Goal: Information Seeking & Learning: Compare options

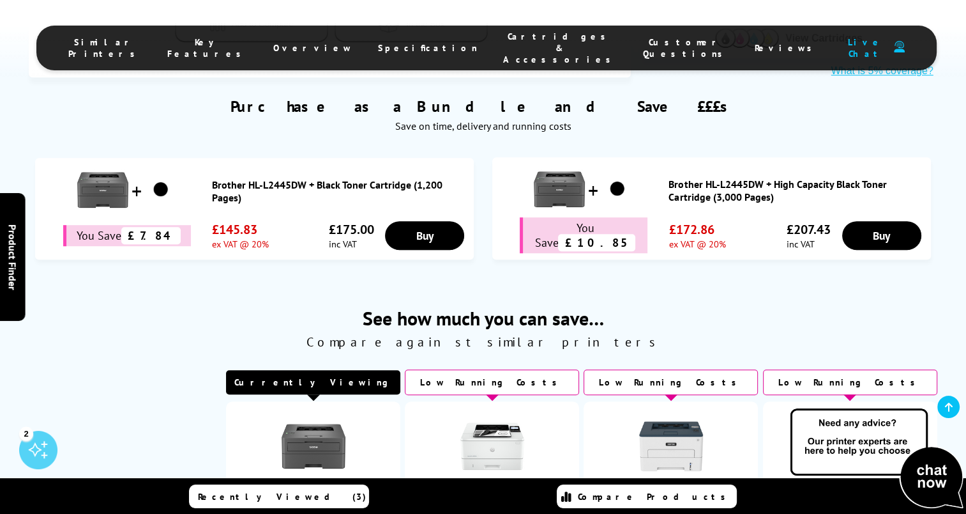
scroll to position [672, 0]
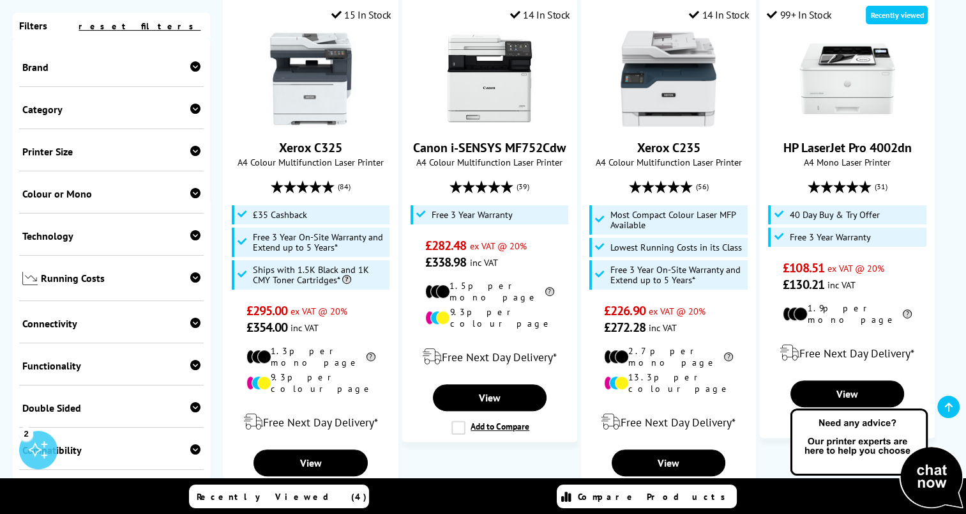
scroll to position [365, 0]
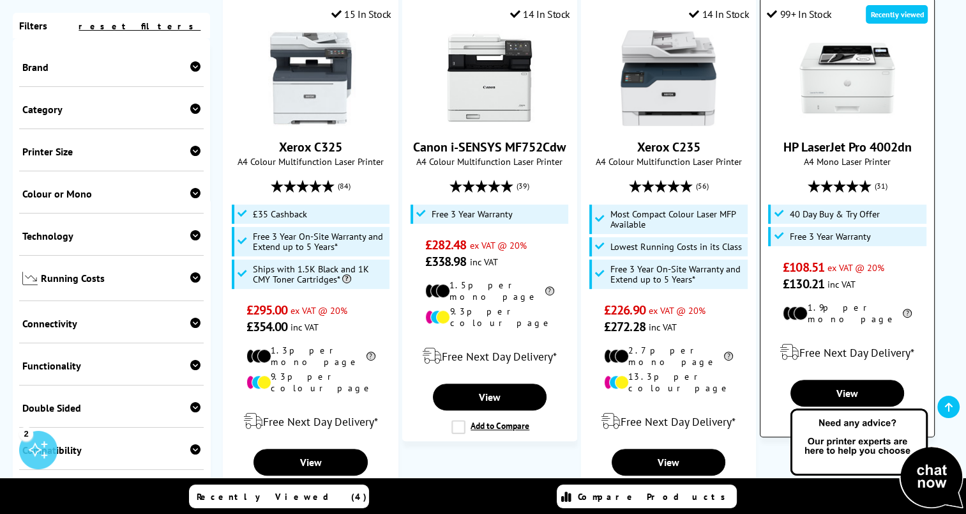
click at [859, 76] on img at bounding box center [848, 78] width 96 height 96
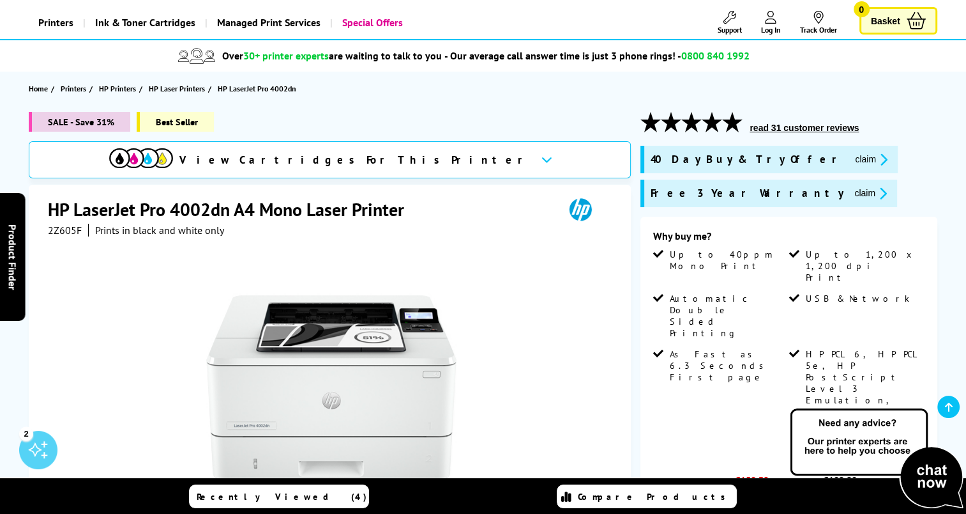
scroll to position [70, 0]
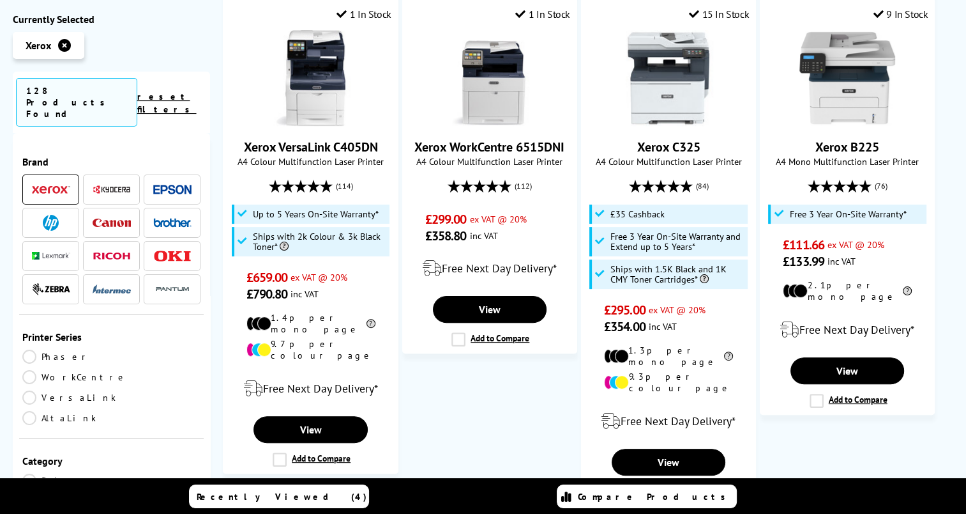
scroll to position [365, 0]
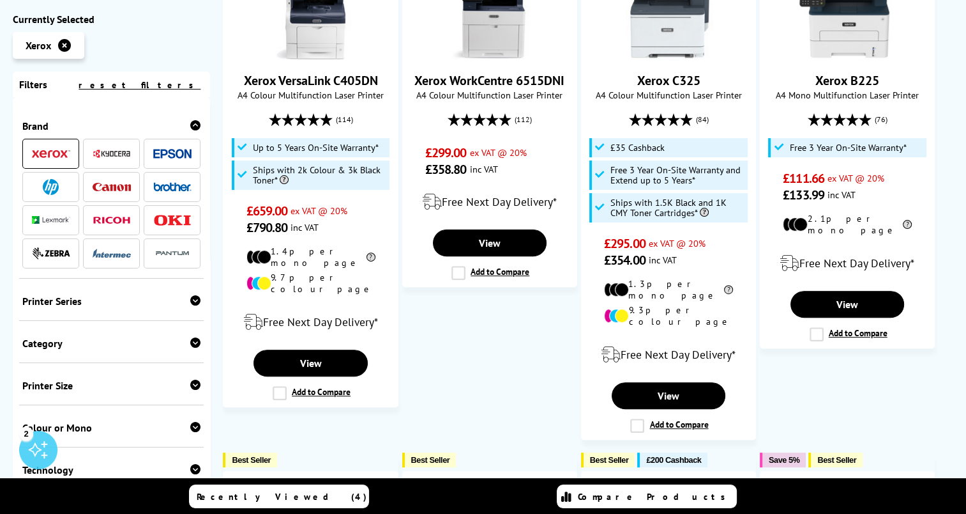
click at [163, 185] on img at bounding box center [172, 186] width 38 height 9
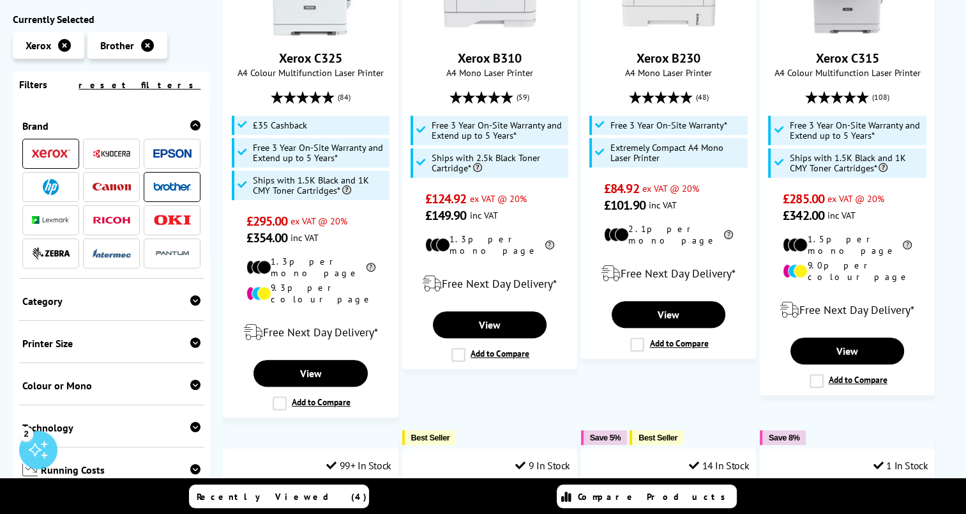
click at [43, 157] on img at bounding box center [51, 153] width 38 height 9
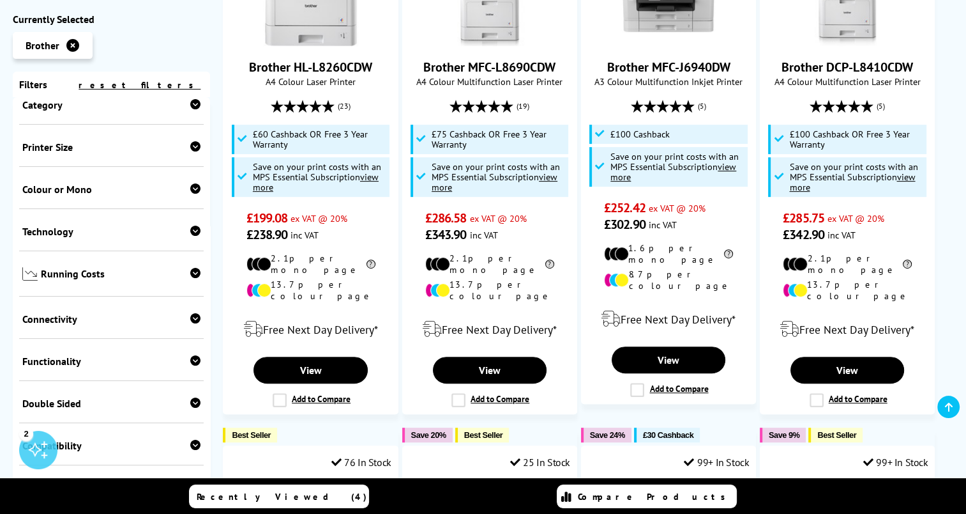
scroll to position [197, 0]
click at [192, 192] on icon at bounding box center [195, 188] width 10 height 10
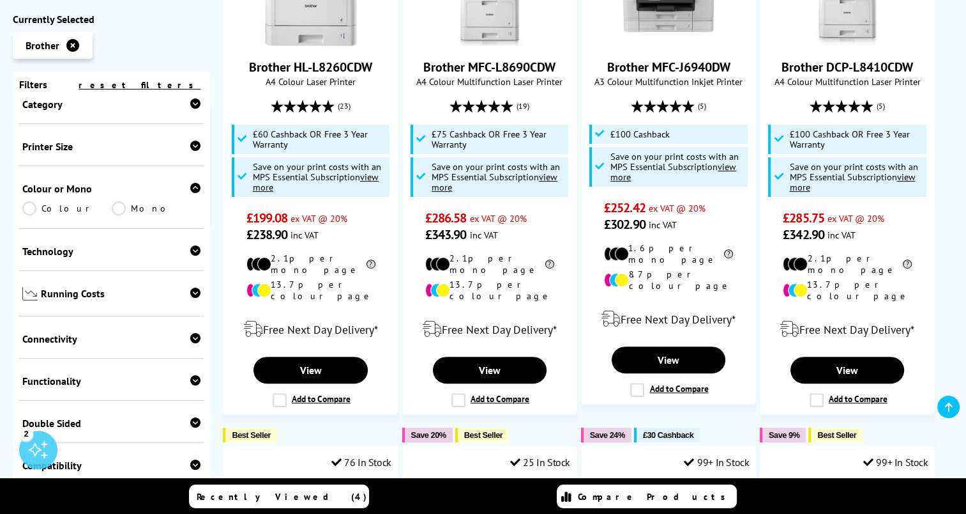
click at [113, 211] on link "Mono" at bounding box center [156, 208] width 89 height 14
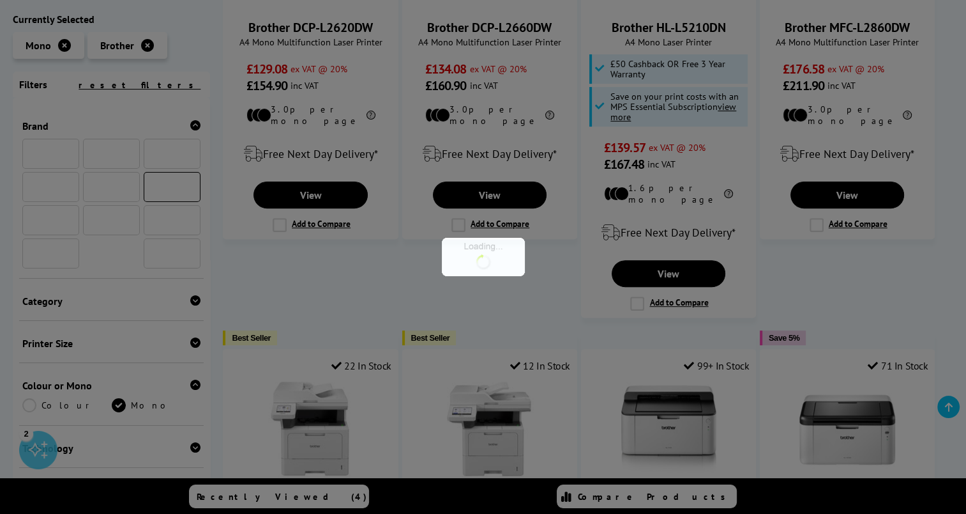
scroll to position [349, 0]
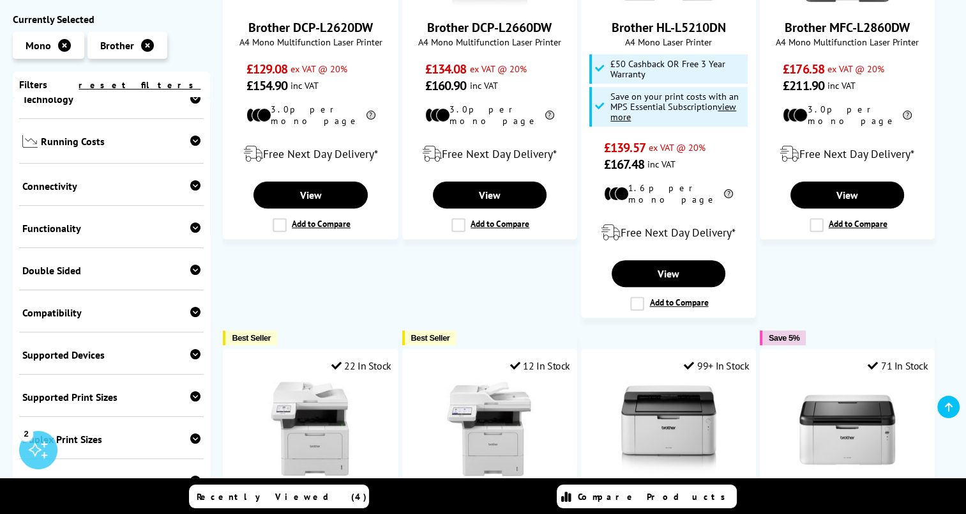
click at [193, 271] on icon at bounding box center [195, 270] width 10 height 10
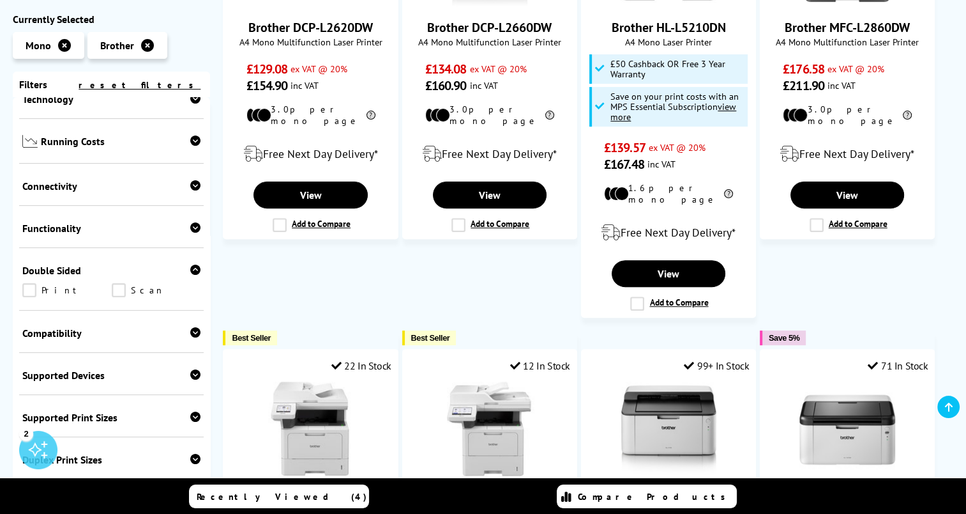
click at [31, 292] on link "Print" at bounding box center [66, 291] width 89 height 14
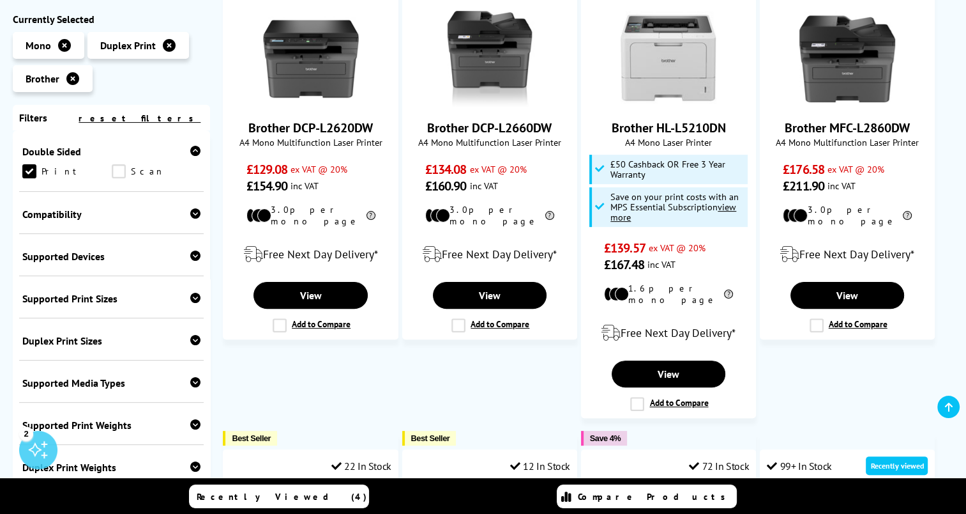
scroll to position [295, 0]
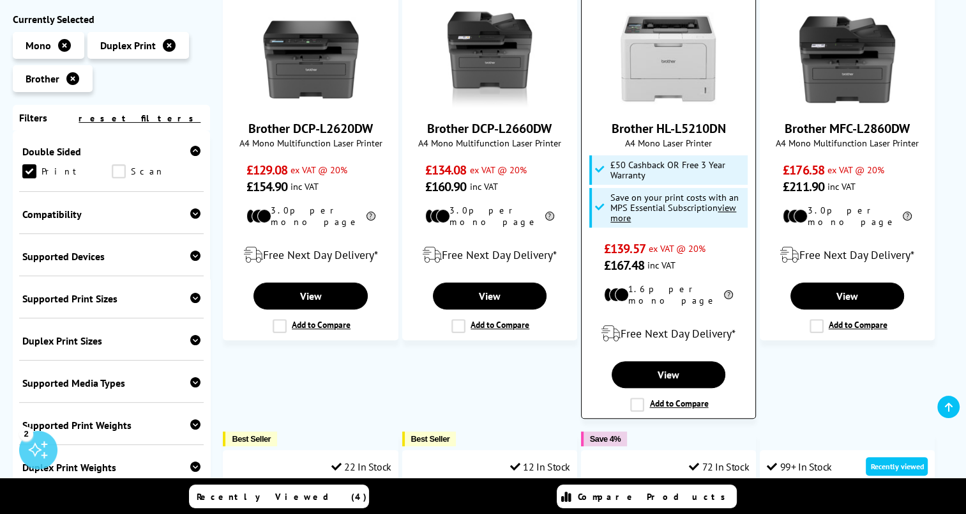
click at [675, 94] on img at bounding box center [669, 59] width 96 height 96
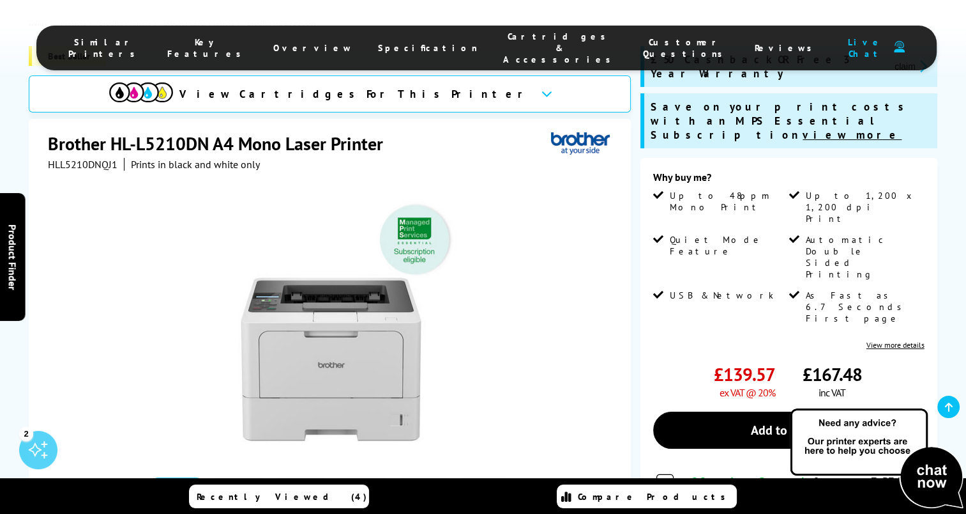
scroll to position [402, 0]
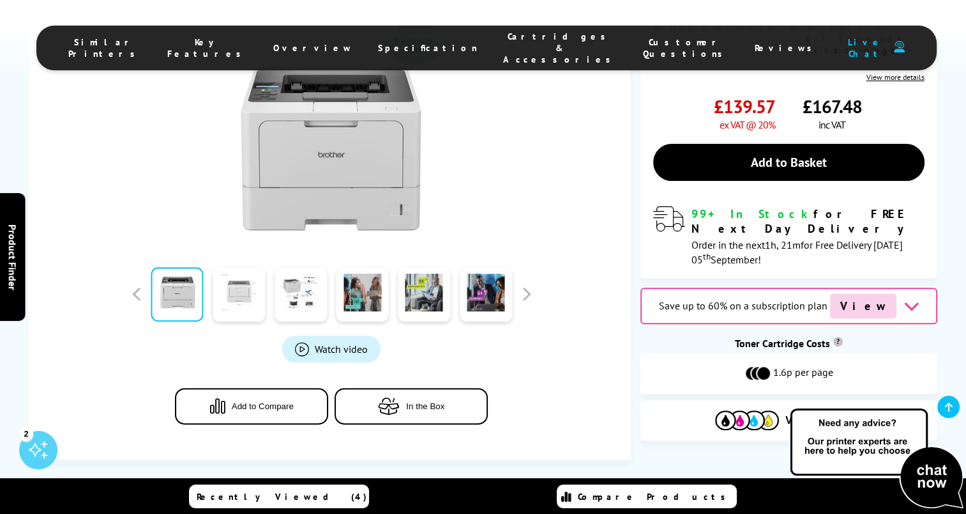
click at [245, 267] on link at bounding box center [239, 294] width 52 height 54
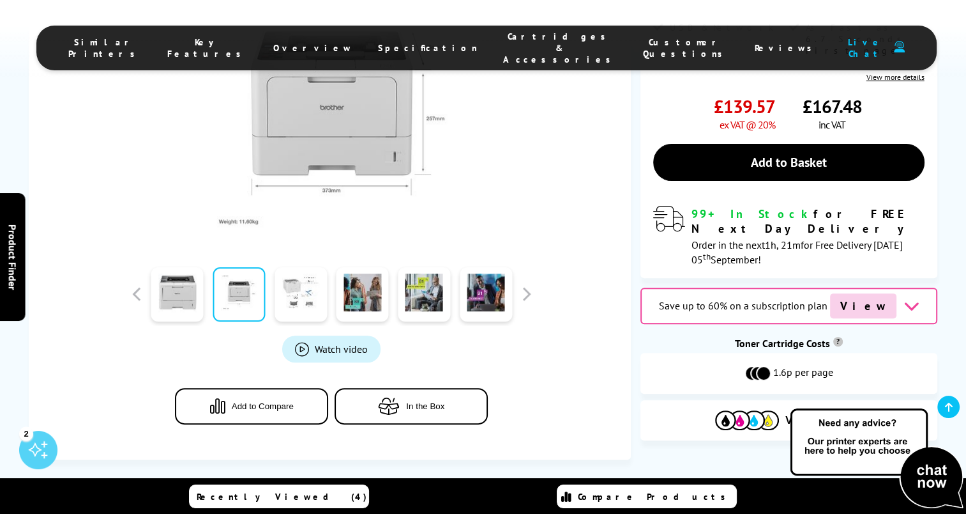
click at [306, 267] on link at bounding box center [301, 294] width 52 height 54
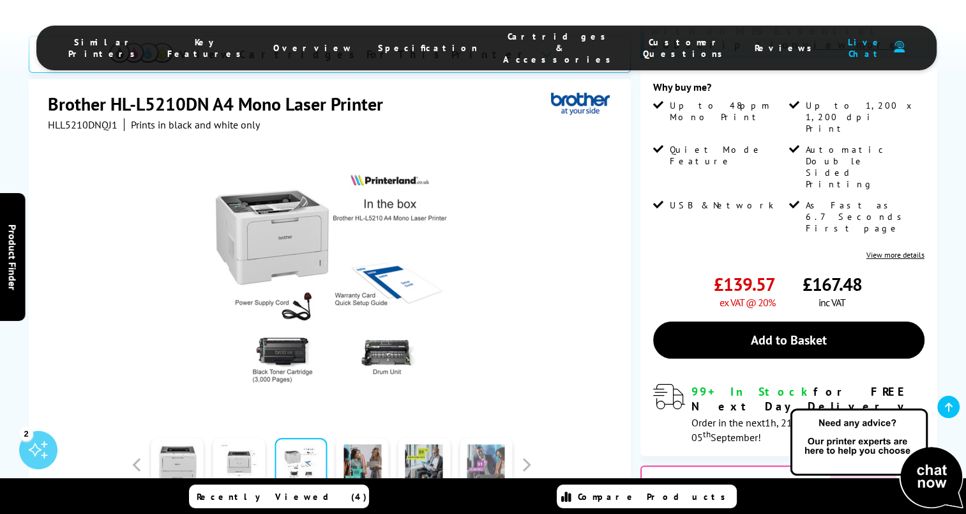
scroll to position [267, 0]
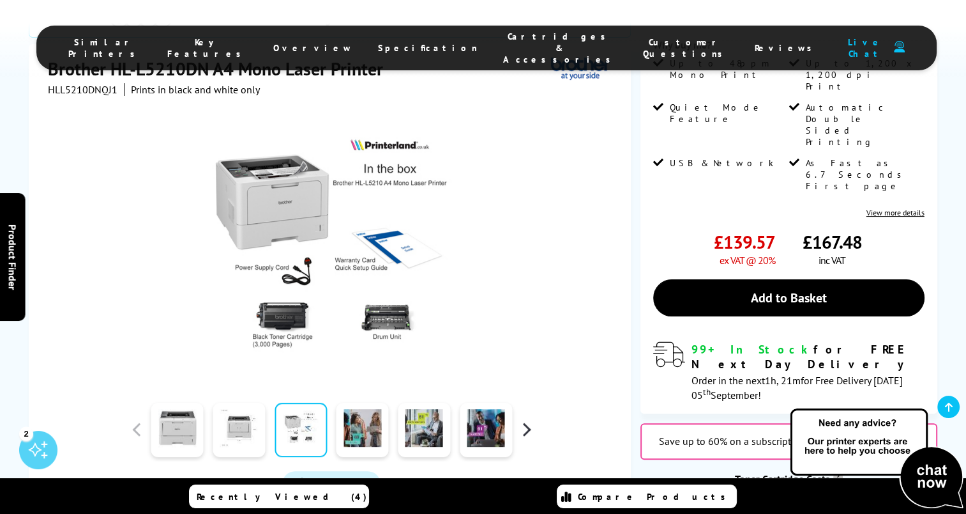
click at [524, 420] on button "button" at bounding box center [526, 429] width 19 height 19
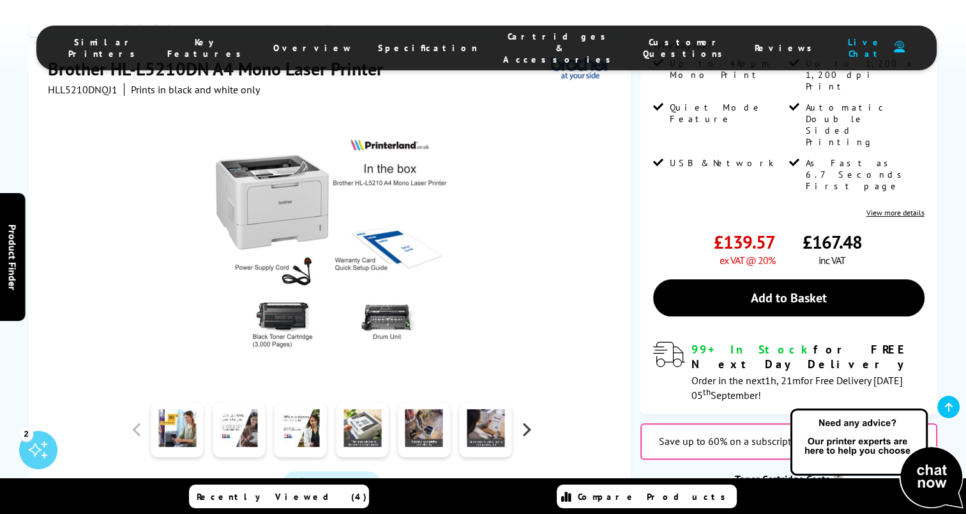
click at [526, 420] on button "button" at bounding box center [526, 429] width 19 height 19
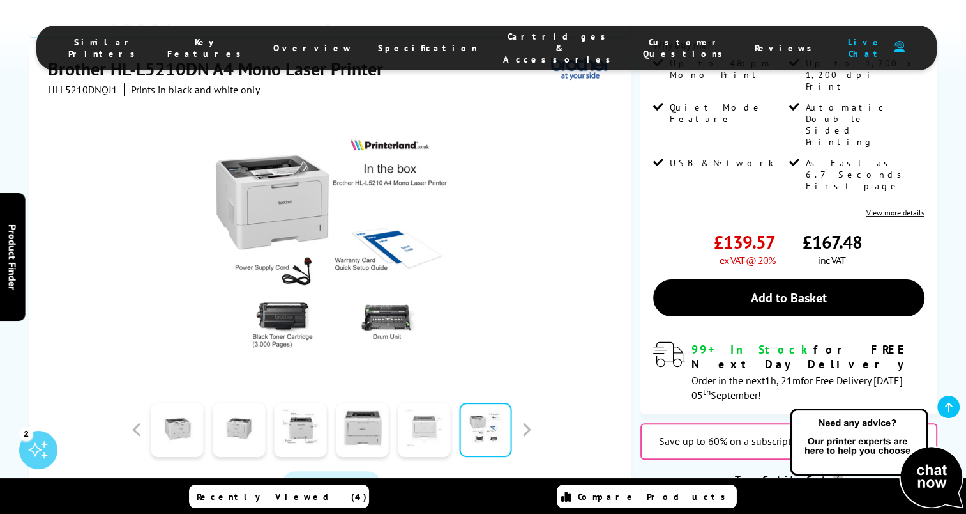
click at [434, 402] on link at bounding box center [424, 429] width 52 height 54
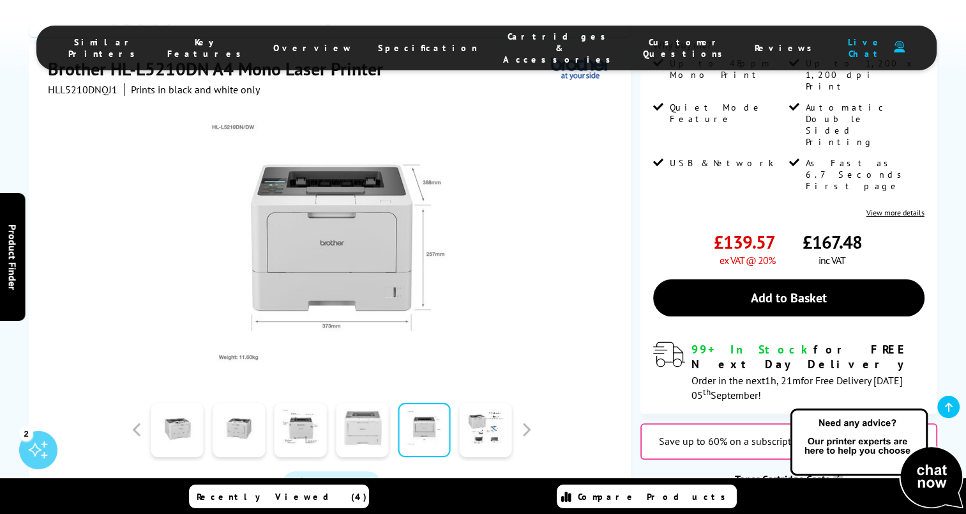
click at [349, 402] on link at bounding box center [362, 429] width 52 height 54
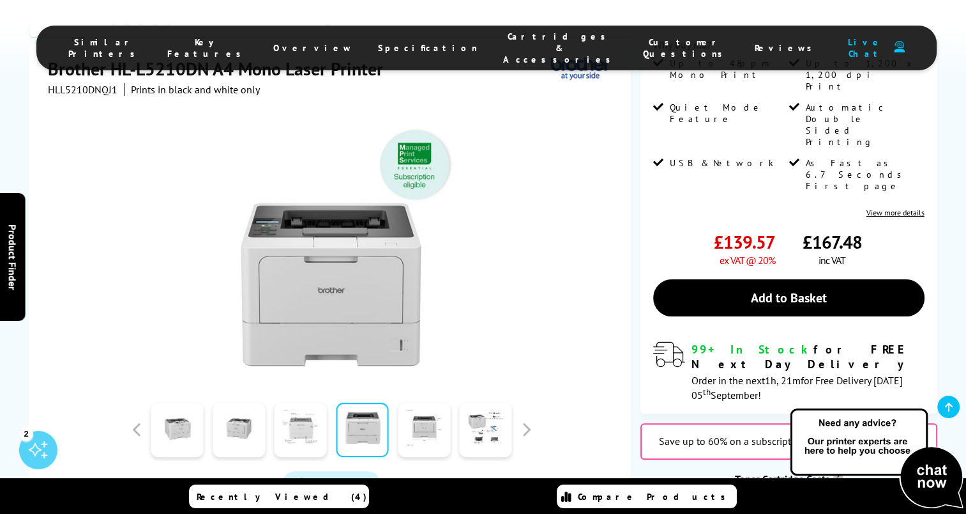
click at [284, 402] on link at bounding box center [301, 429] width 52 height 54
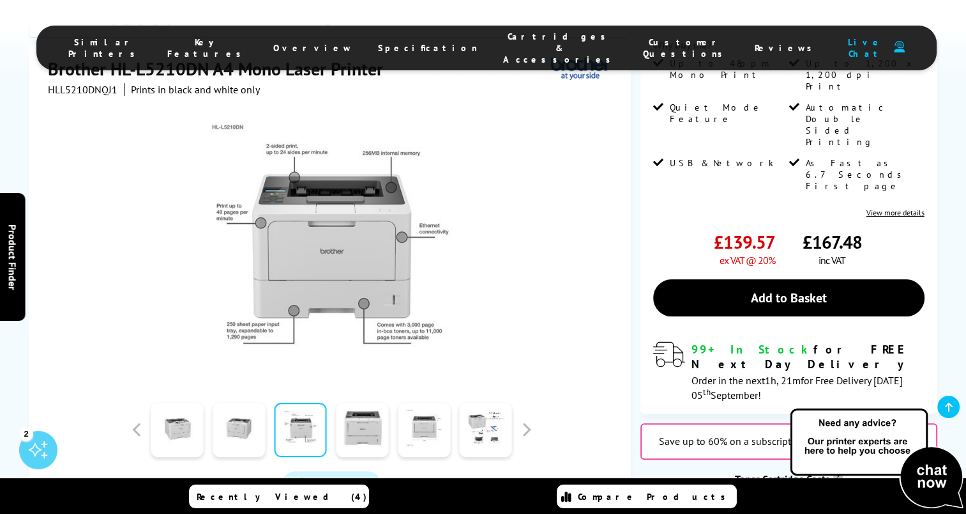
click at [206, 397] on div at bounding box center [177, 429] width 62 height 64
click at [153, 402] on link at bounding box center [177, 429] width 52 height 54
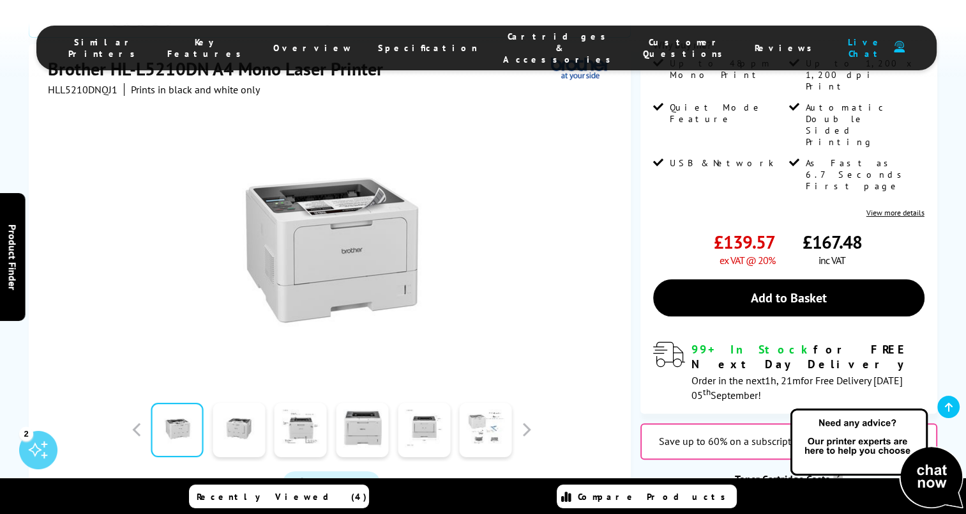
click at [496, 402] on link at bounding box center [486, 429] width 52 height 54
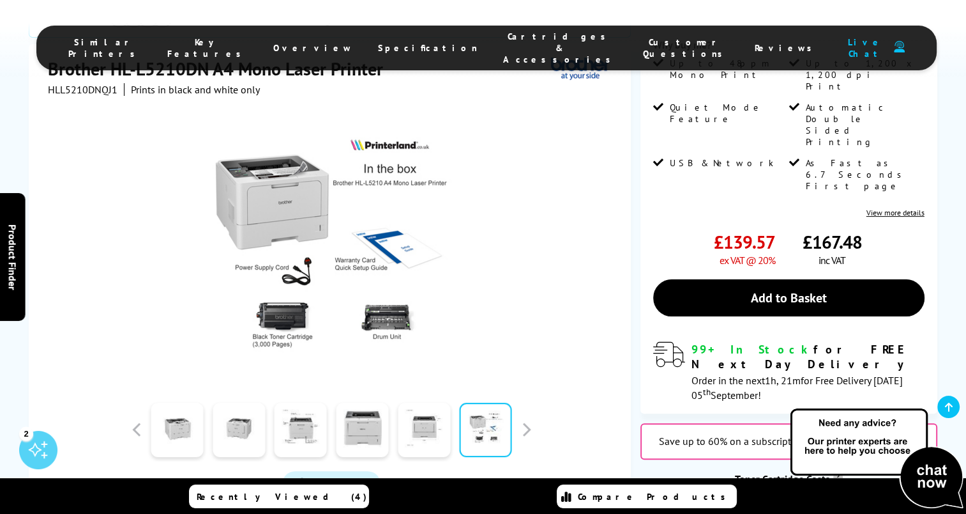
click at [521, 401] on div at bounding box center [331, 429] width 409 height 64
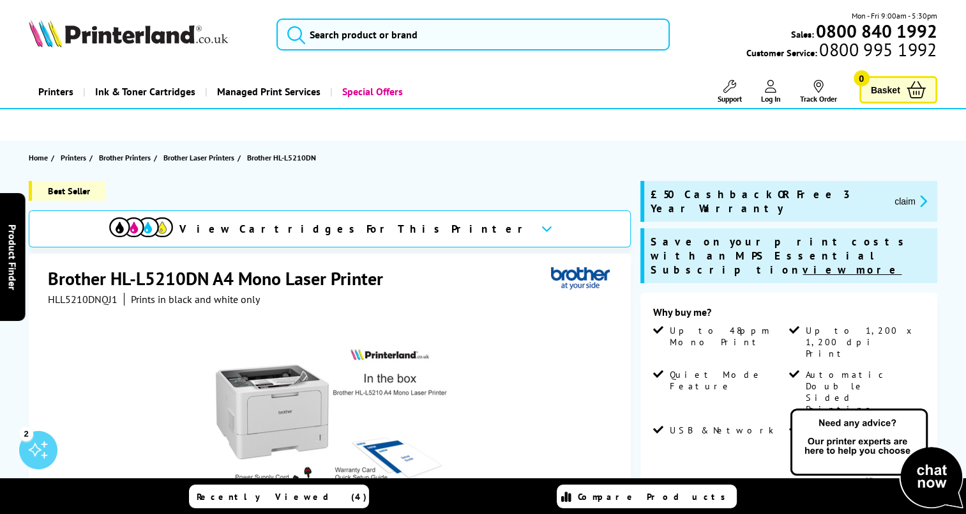
scroll to position [79, 0]
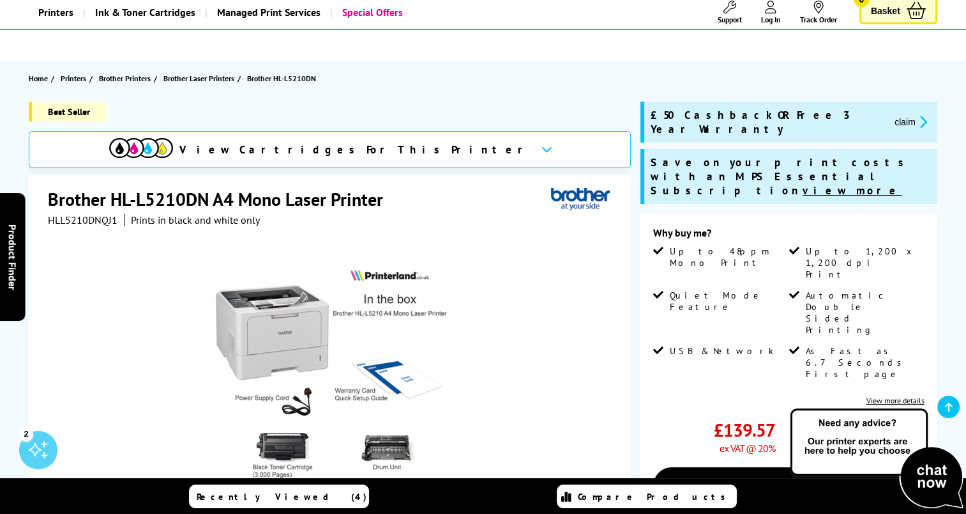
click at [902, 395] on link "View more details" at bounding box center [896, 400] width 58 height 10
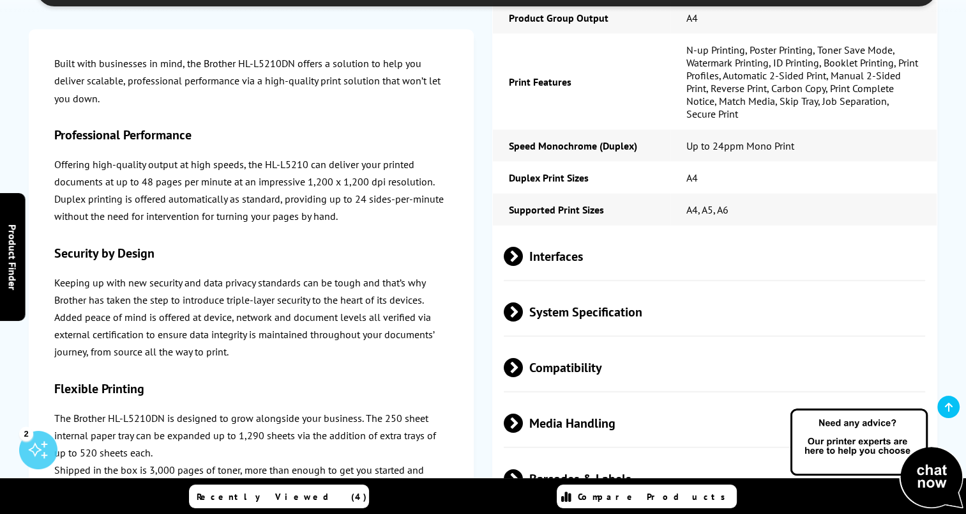
scroll to position [3200, 0]
click at [523, 231] on span "Interfaces" at bounding box center [715, 255] width 422 height 48
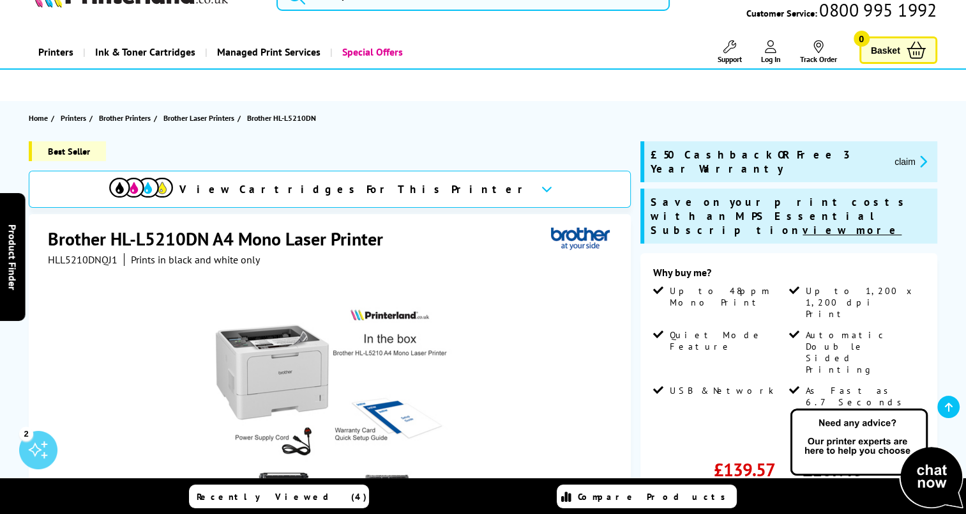
scroll to position [0, 0]
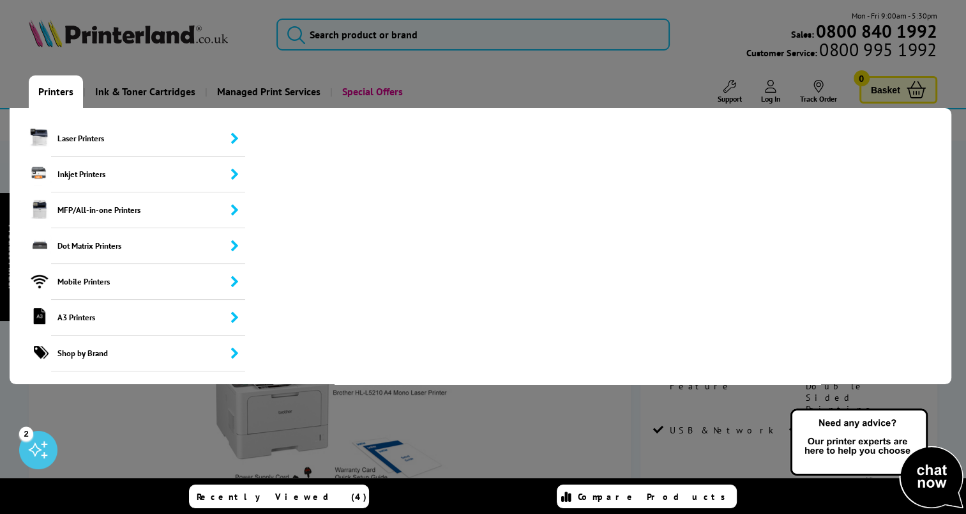
click at [53, 95] on link "Printers" at bounding box center [56, 91] width 54 height 33
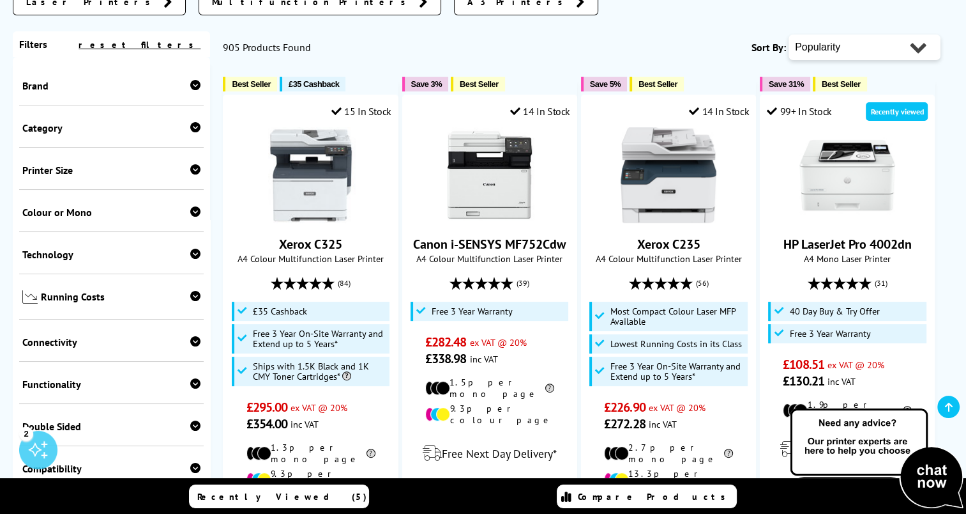
click at [193, 87] on icon at bounding box center [195, 85] width 10 height 10
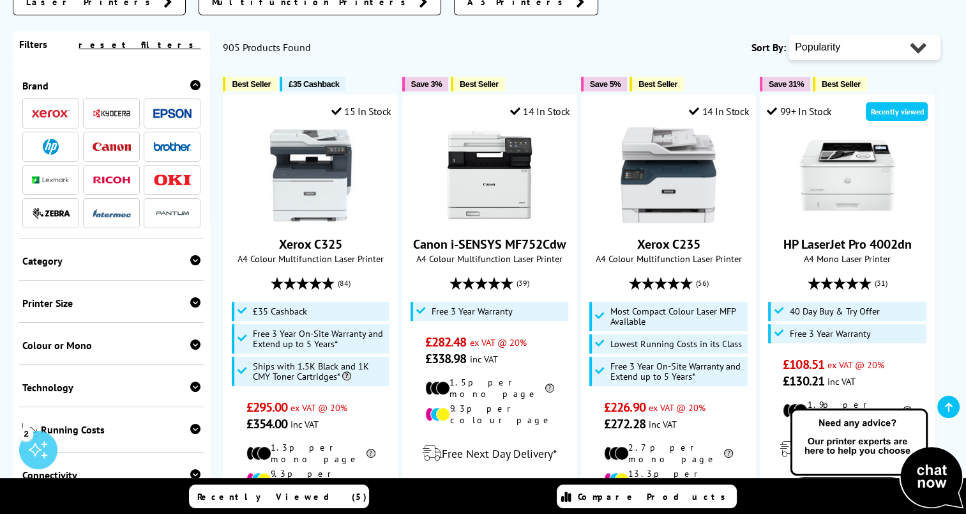
click at [51, 111] on img at bounding box center [51, 113] width 38 height 9
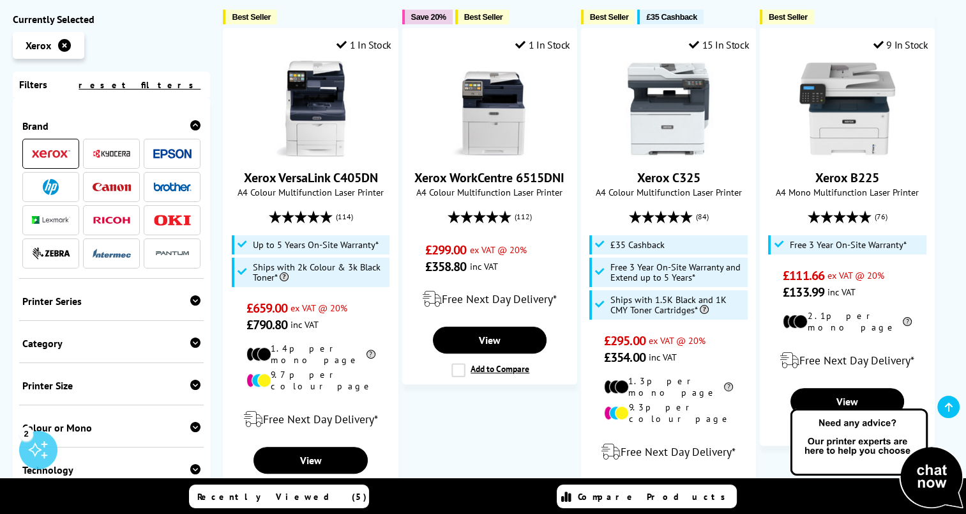
click at [51, 158] on img at bounding box center [51, 153] width 38 height 9
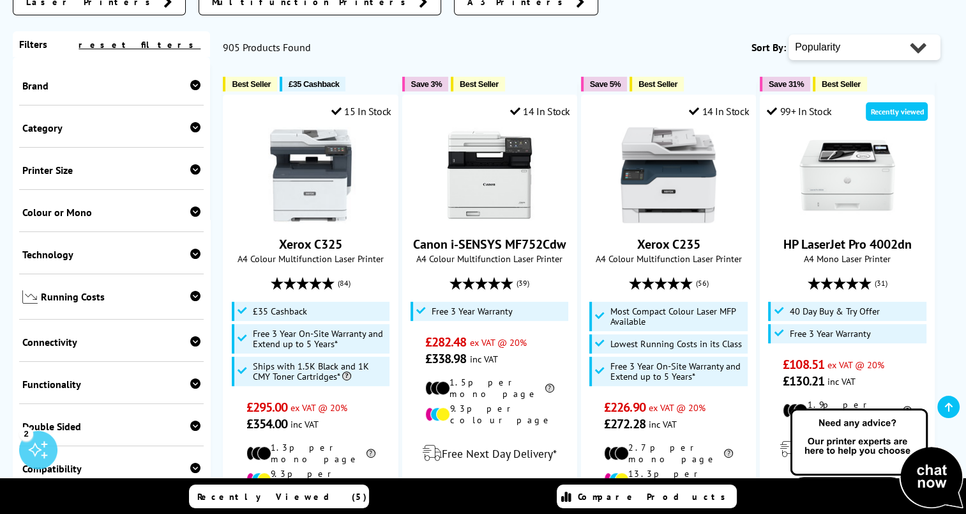
click at [153, 174] on span "Printer Size" at bounding box center [111, 170] width 178 height 13
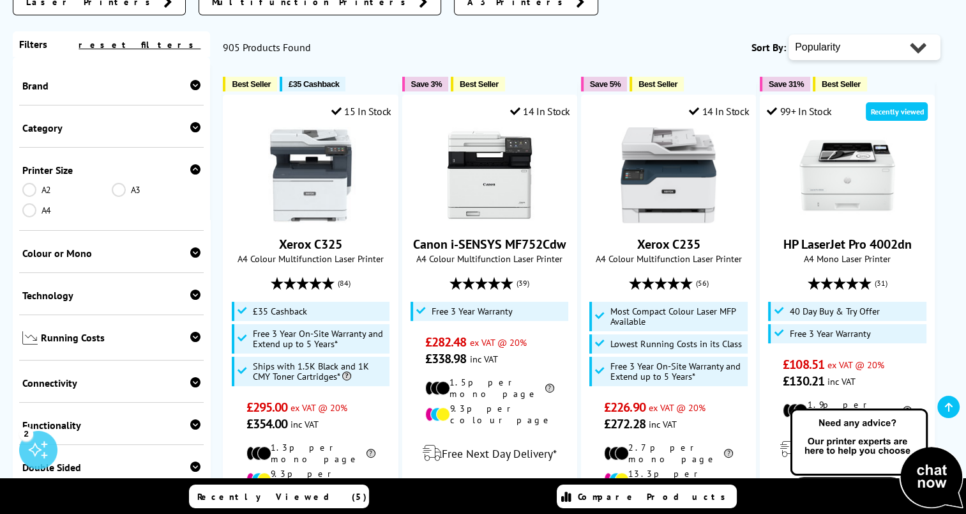
click at [33, 211] on link "A4" at bounding box center [66, 210] width 89 height 14
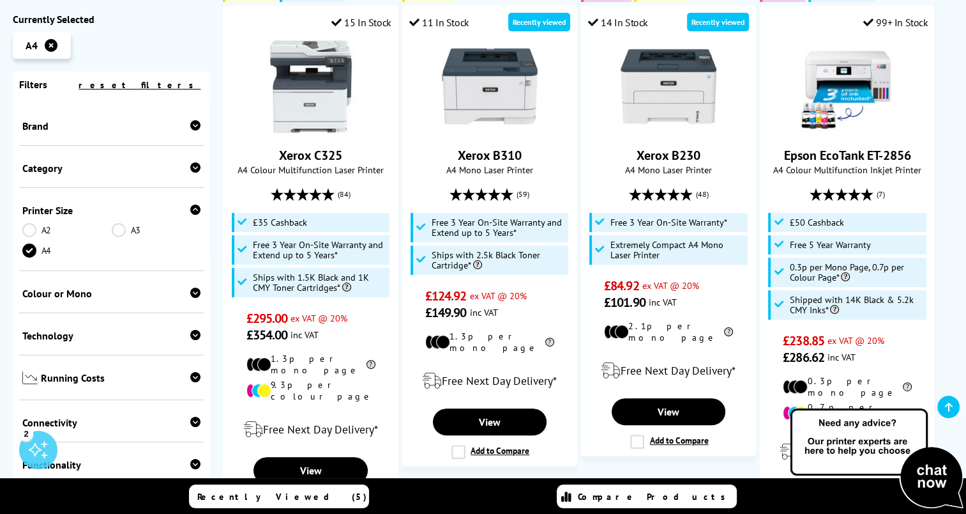
click at [190, 167] on icon at bounding box center [195, 167] width 10 height 10
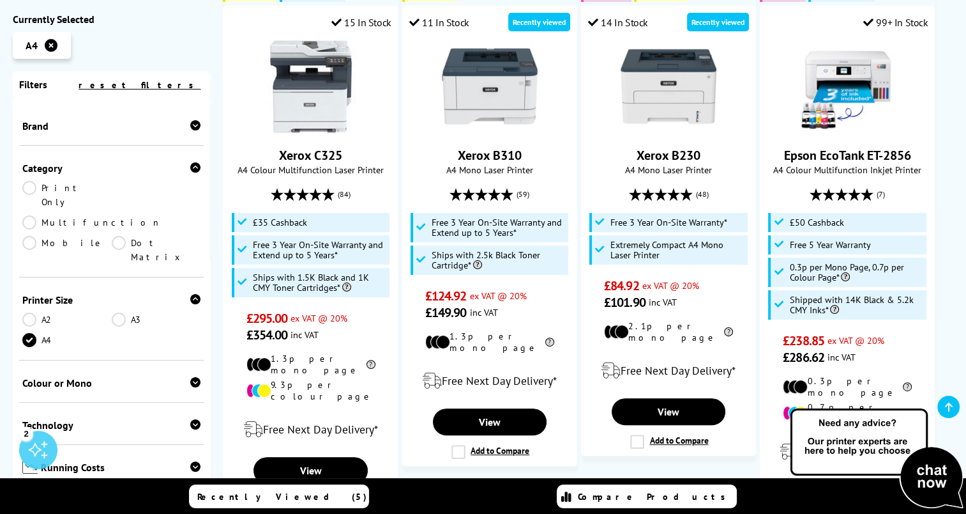
click at [156, 215] on link "Multifunction" at bounding box center [91, 222] width 139 height 14
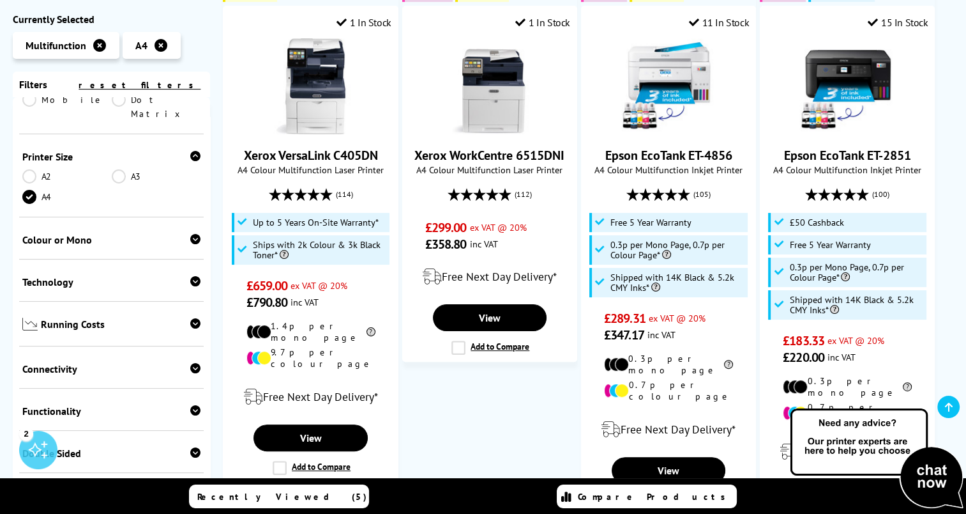
scroll to position [183, 0]
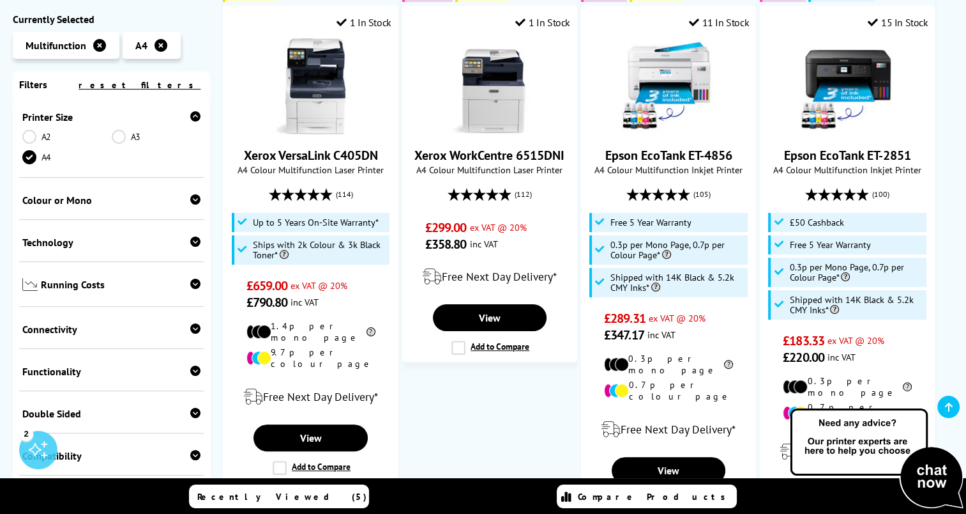
click at [183, 194] on span "Colour or Mono" at bounding box center [111, 200] width 178 height 13
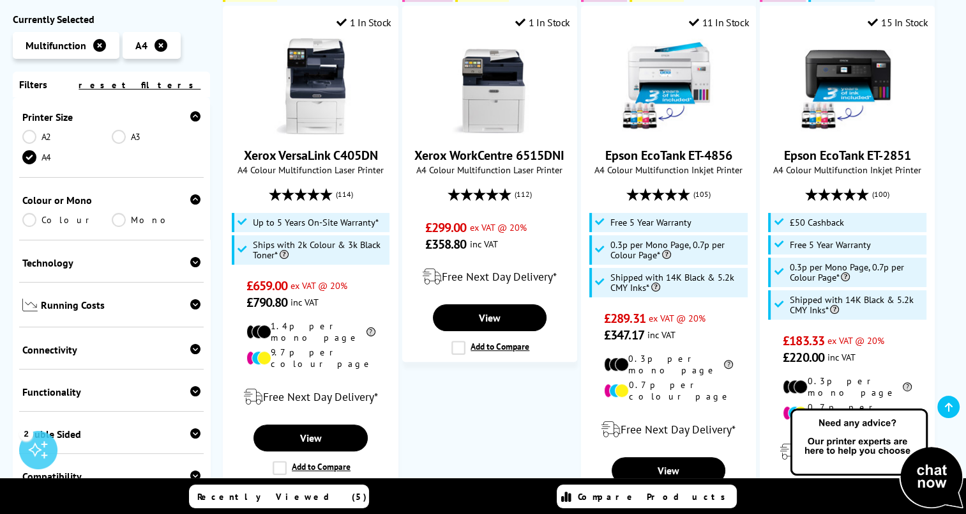
click at [35, 213] on link "Colour" at bounding box center [66, 220] width 89 height 14
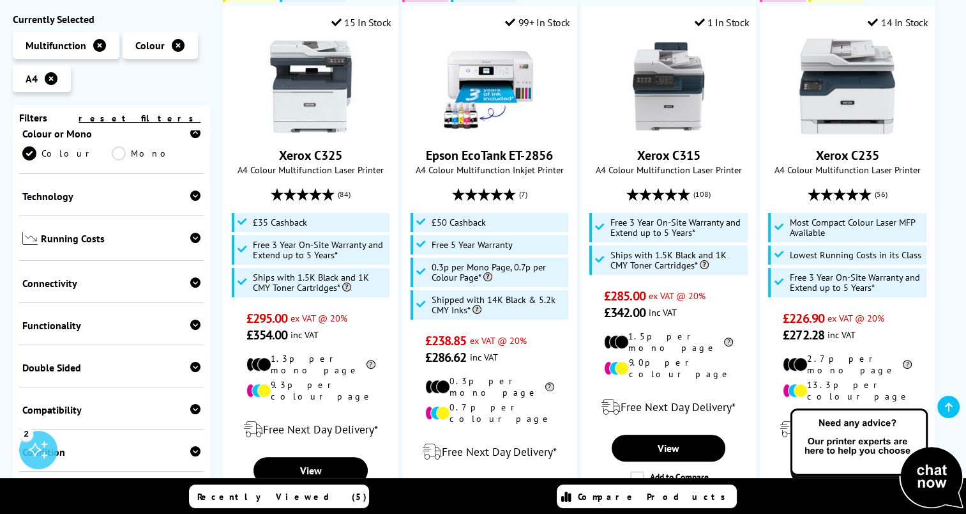
scroll to position [321, 0]
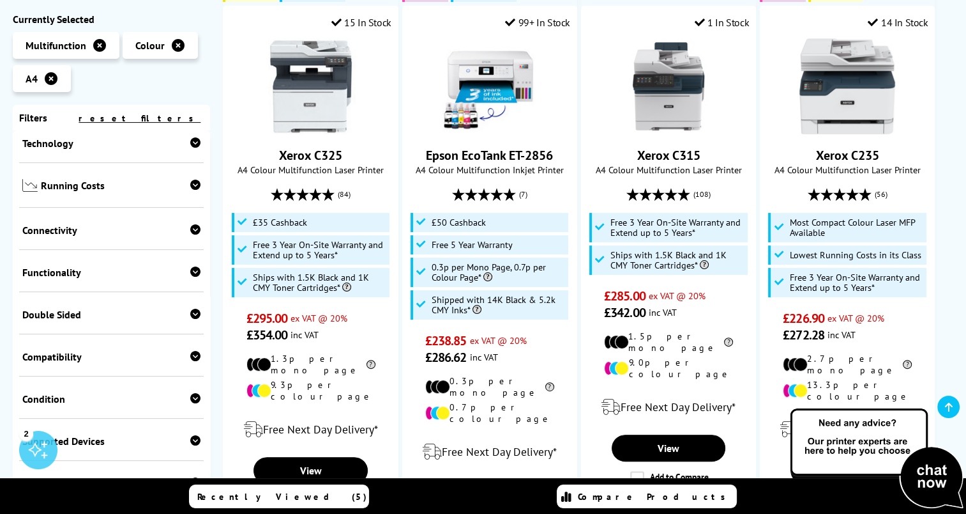
click at [197, 293] on div "Double Sided Print Scan" at bounding box center [111, 314] width 185 height 42
click at [184, 309] on span "Double Sided" at bounding box center [111, 315] width 178 height 13
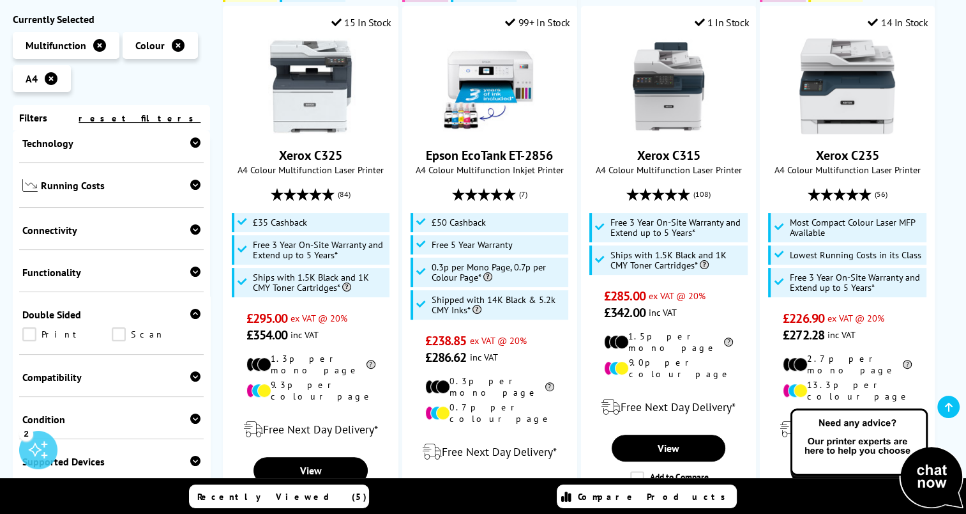
click at [33, 328] on link "Print" at bounding box center [66, 335] width 89 height 14
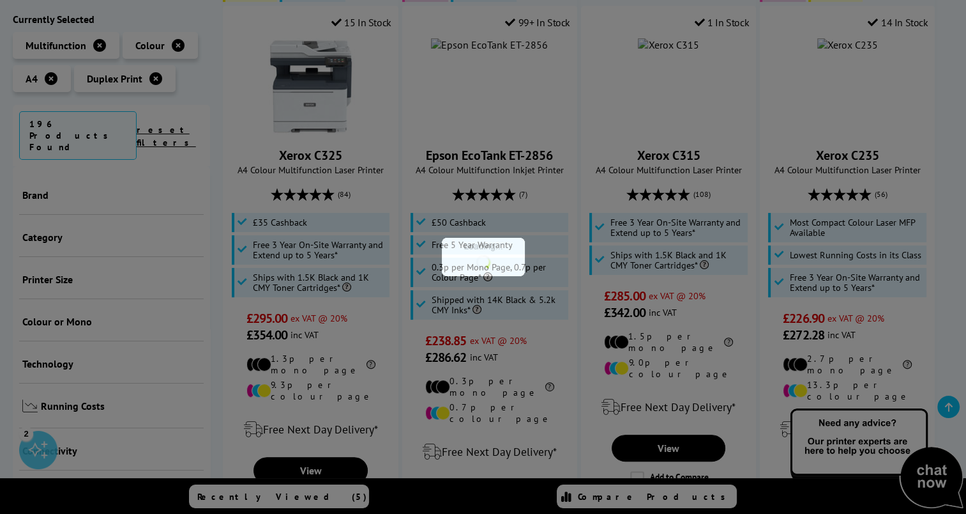
scroll to position [403, 0]
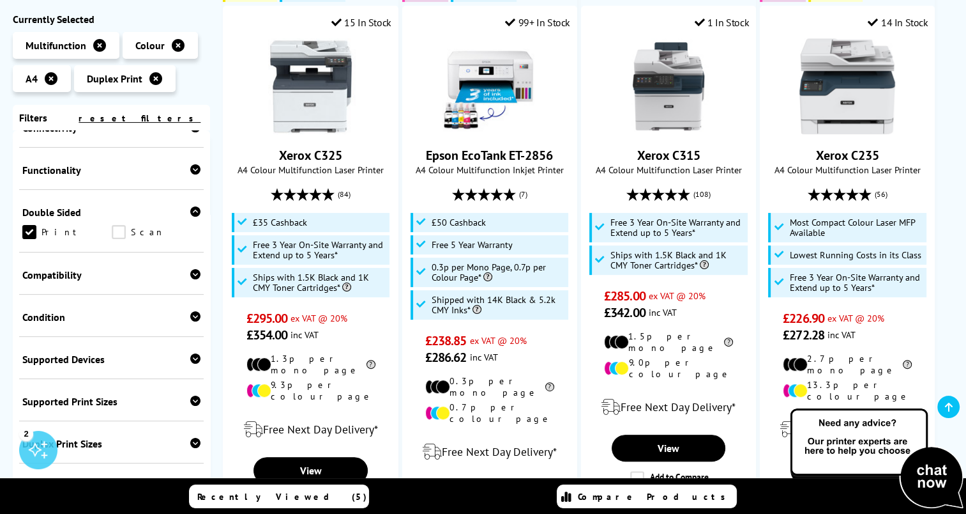
click at [116, 225] on link "Scan" at bounding box center [156, 232] width 89 height 14
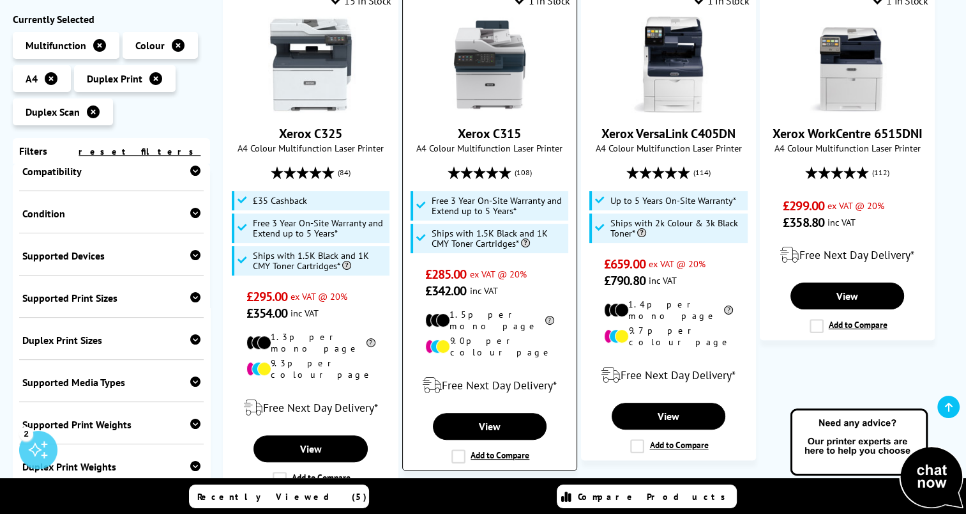
scroll to position [291, 0]
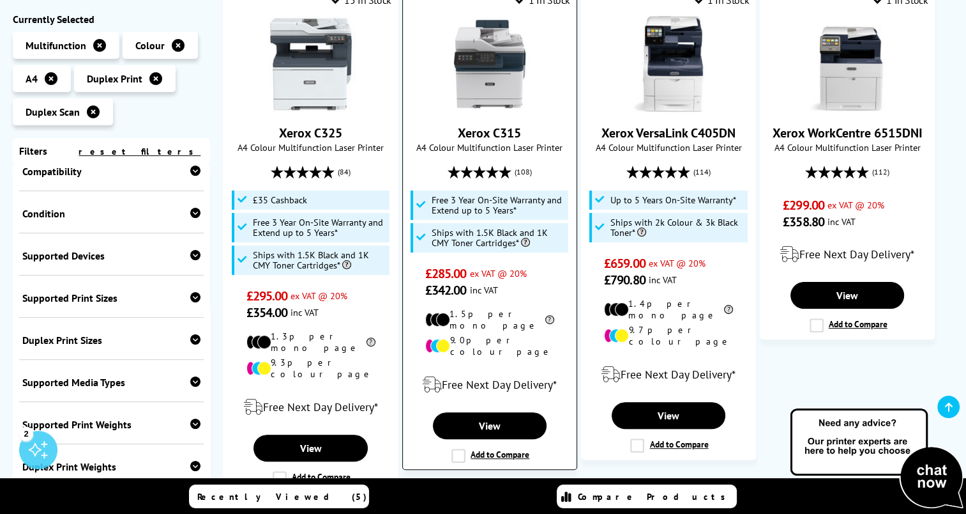
click at [480, 95] on img at bounding box center [490, 64] width 96 height 96
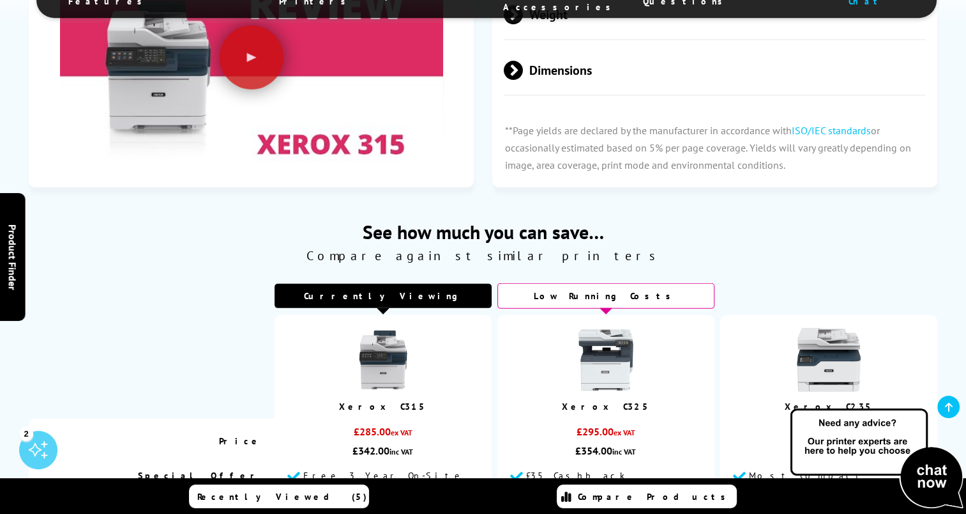
scroll to position [3870, 0]
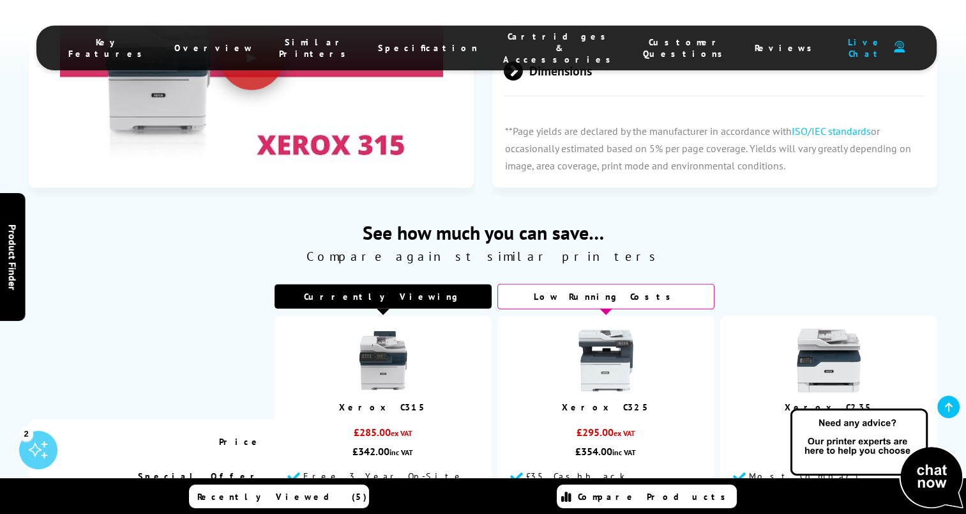
click at [611, 328] on img at bounding box center [606, 360] width 64 height 64
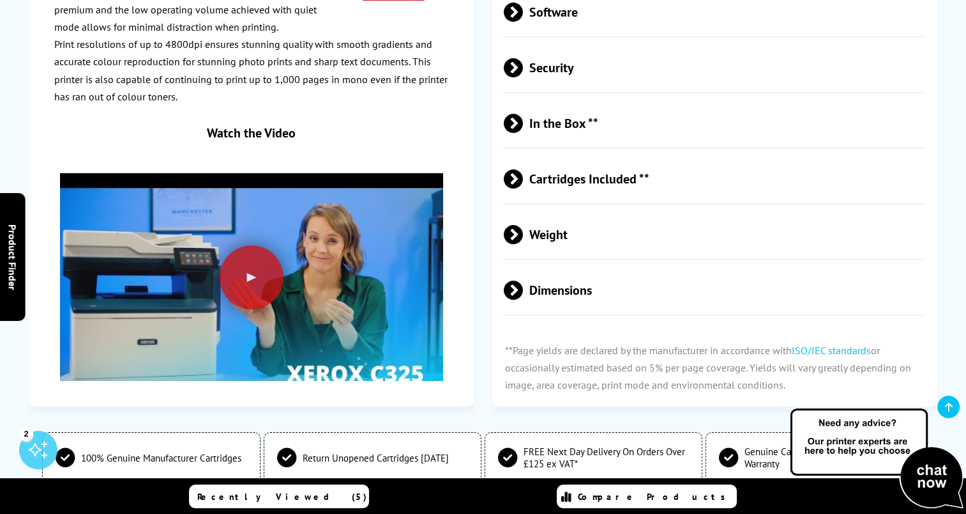
scroll to position [4052, 0]
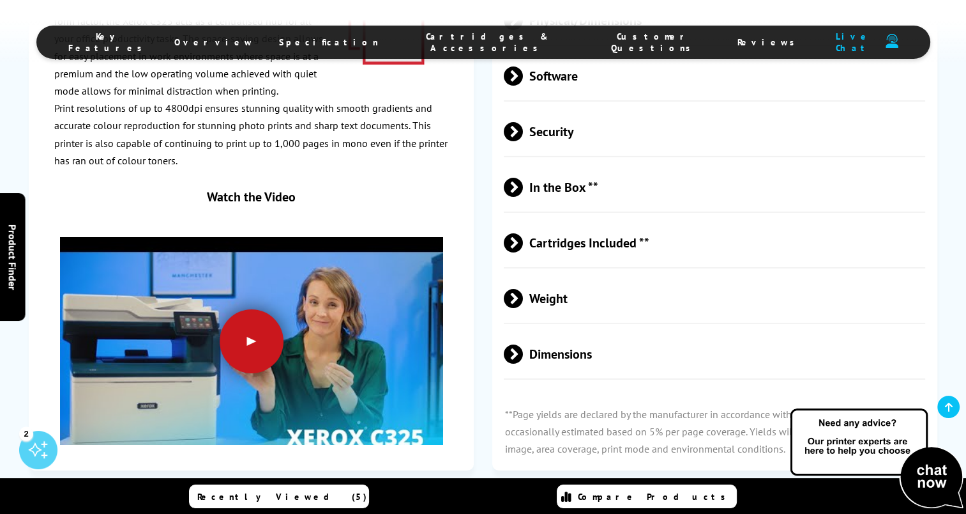
click at [256, 309] on div at bounding box center [252, 341] width 64 height 64
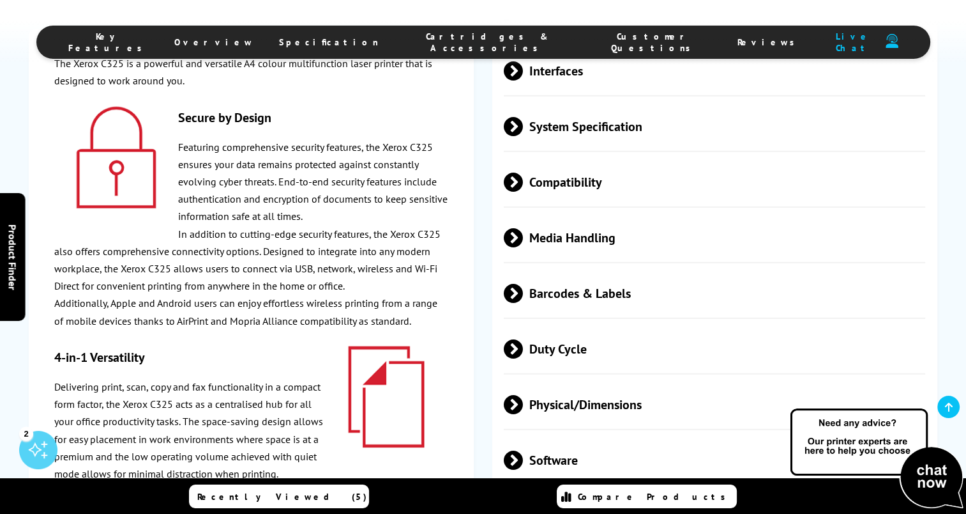
scroll to position [3656, 0]
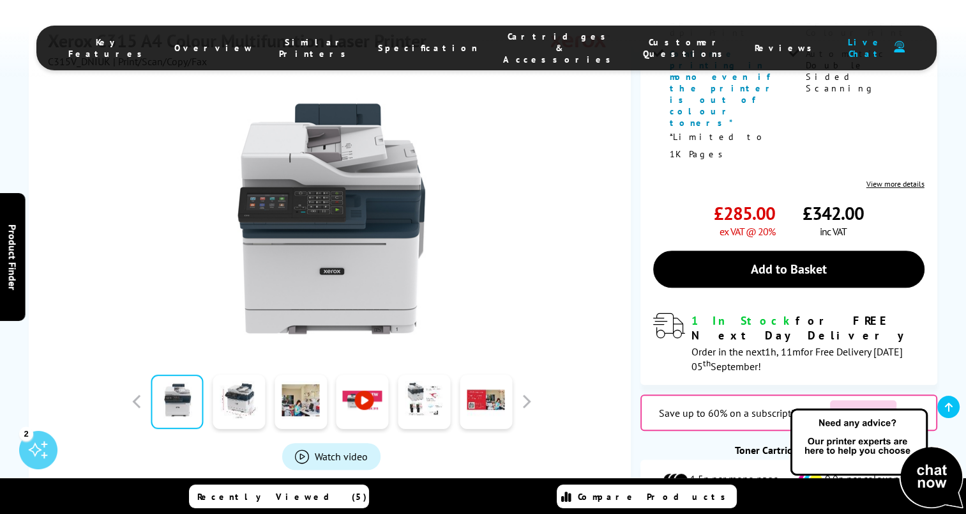
scroll to position [390, 0]
click at [243, 373] on link at bounding box center [239, 400] width 52 height 54
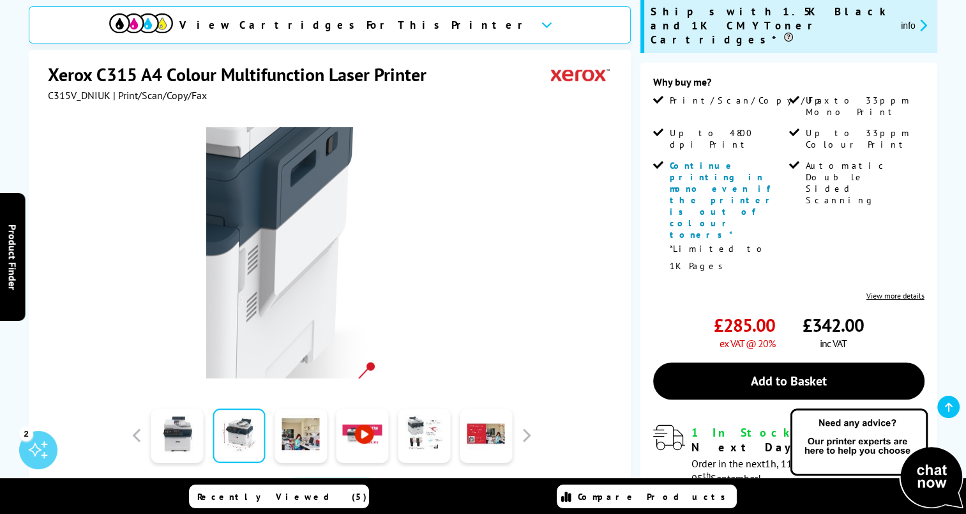
scroll to position [280, 0]
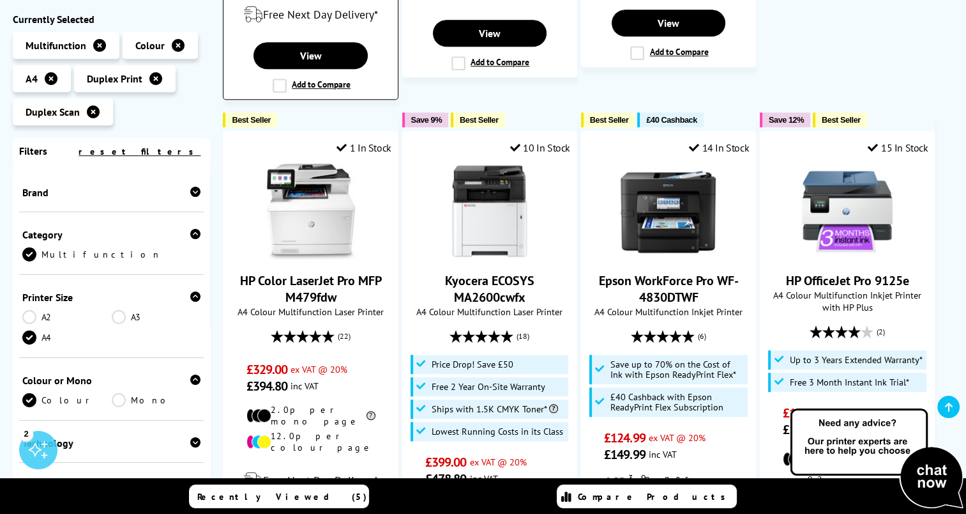
scroll to position [710, 0]
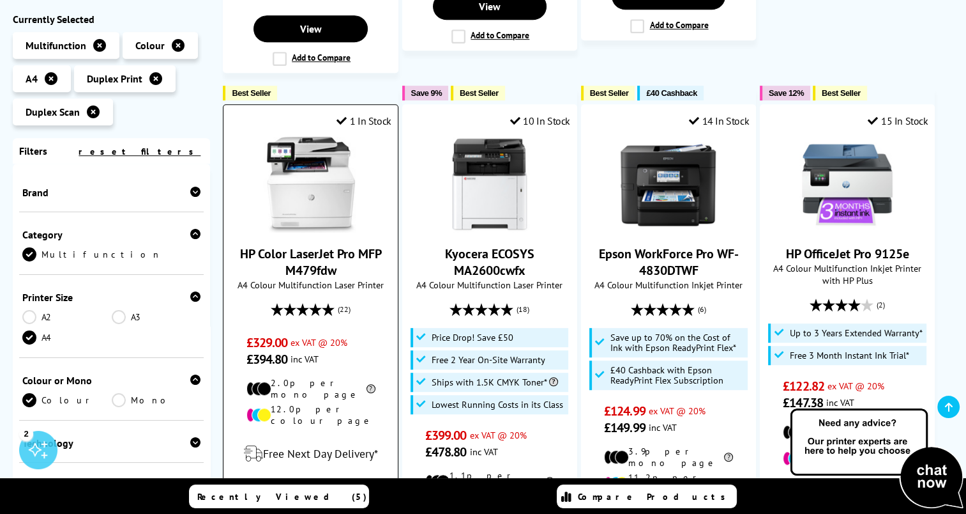
click at [314, 197] on img at bounding box center [311, 185] width 96 height 96
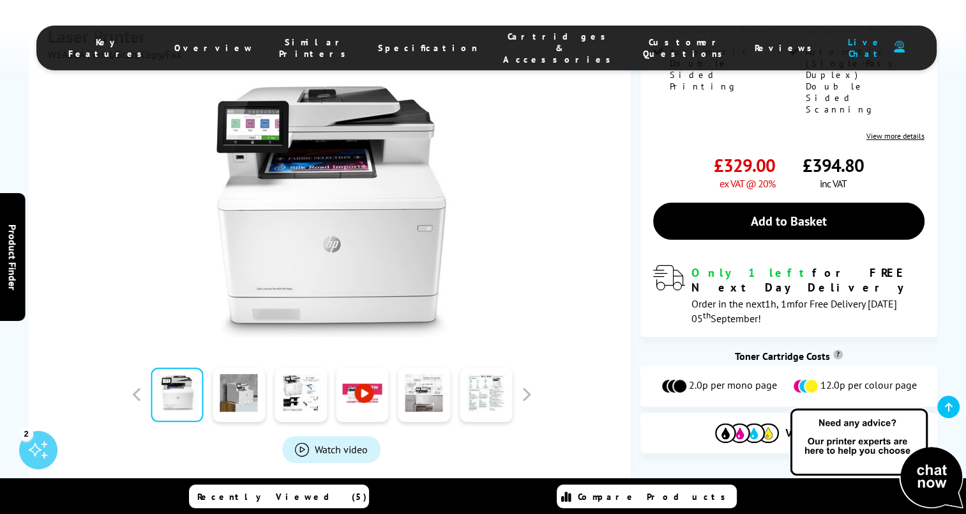
scroll to position [319, 0]
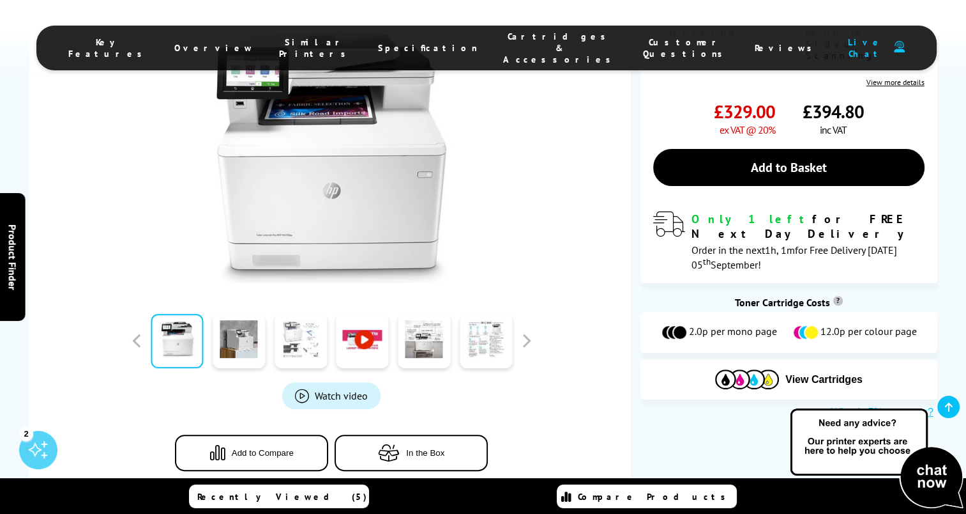
click at [300, 342] on link at bounding box center [301, 341] width 52 height 54
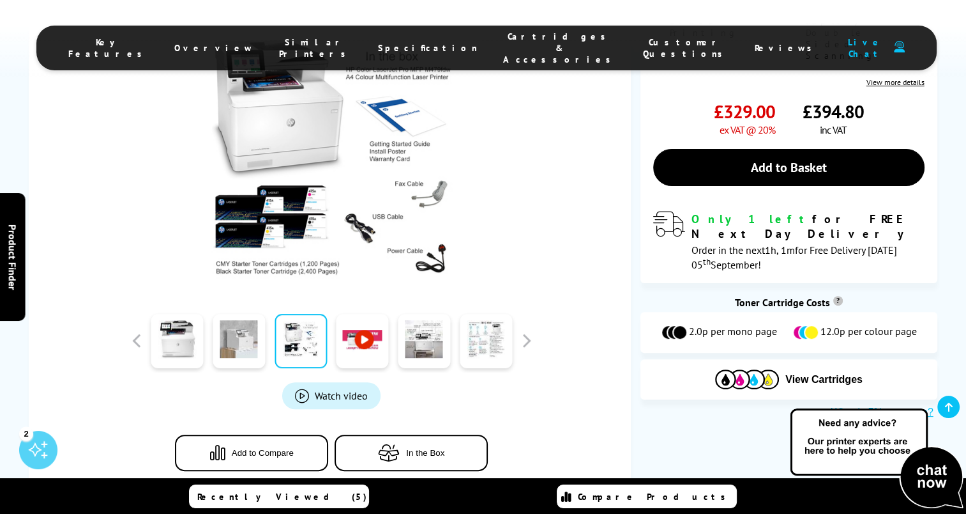
click at [243, 347] on link at bounding box center [239, 341] width 52 height 54
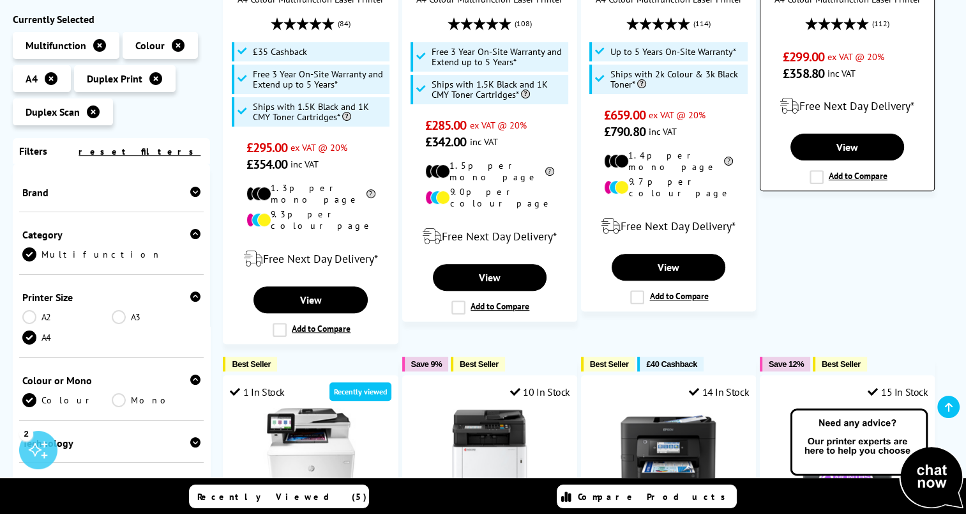
scroll to position [424, 0]
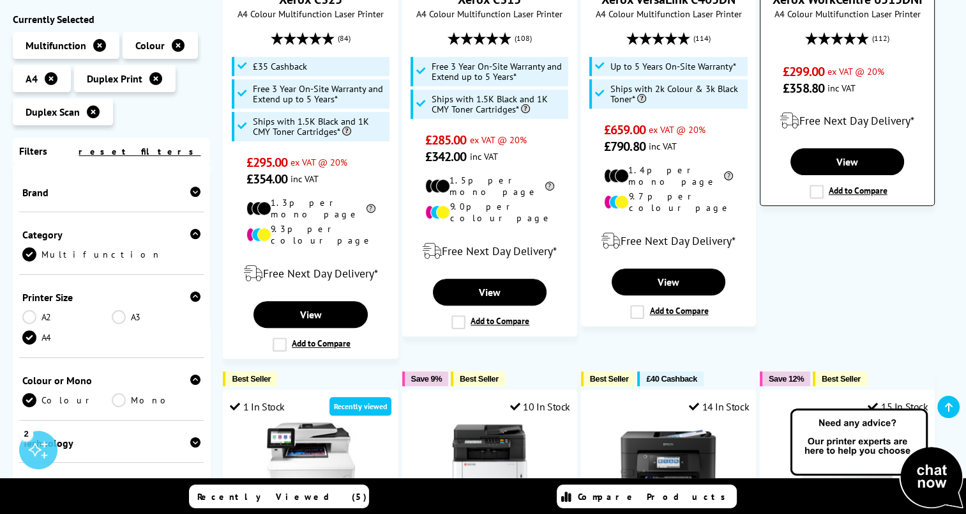
click at [816, 190] on label "Add to Compare" at bounding box center [849, 192] width 78 height 14
click at [0, 0] on input "Add to Compare" at bounding box center [0, 0] width 0 height 0
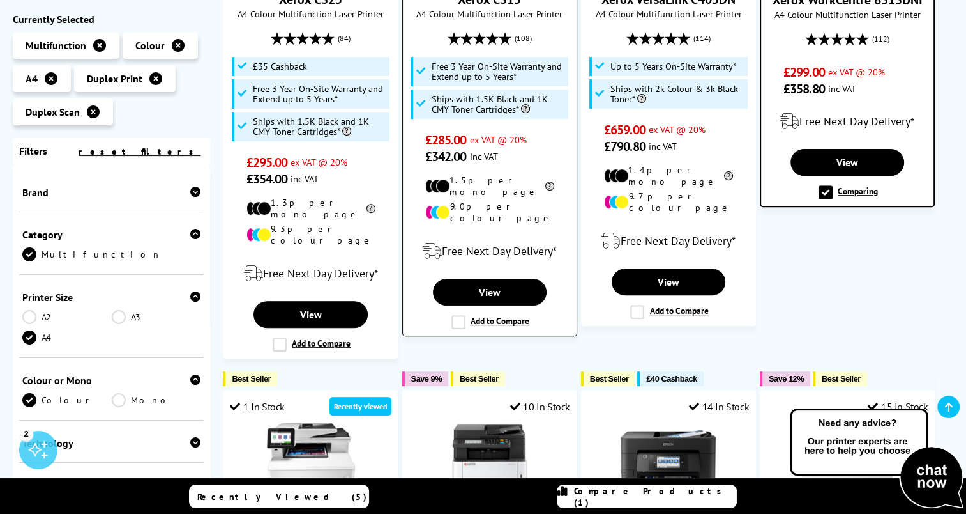
click at [455, 315] on label "Add to Compare" at bounding box center [491, 322] width 78 height 14
click at [0, 0] on input "Add to Compare" at bounding box center [0, 0] width 0 height 0
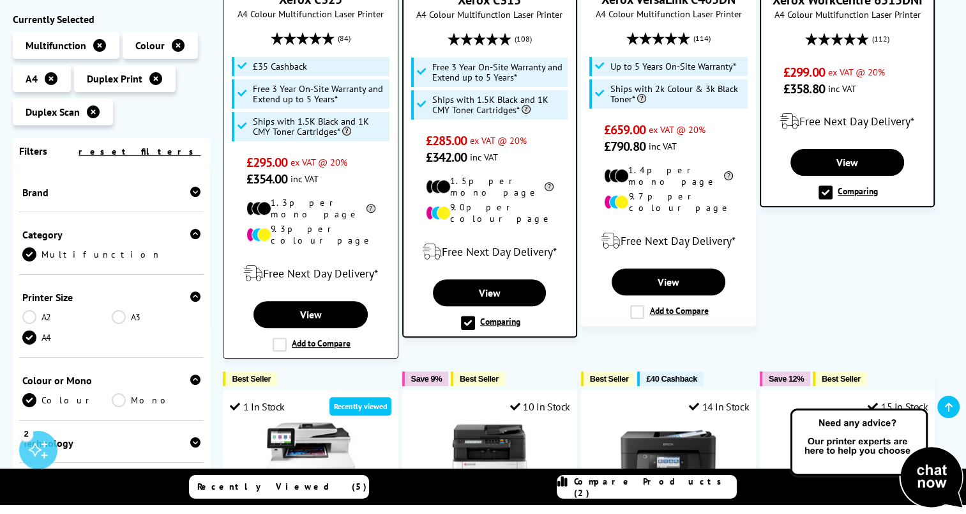
click at [282, 337] on label "Add to Compare" at bounding box center [312, 344] width 78 height 14
click at [0, 0] on input "Add to Compare" at bounding box center [0, 0] width 0 height 0
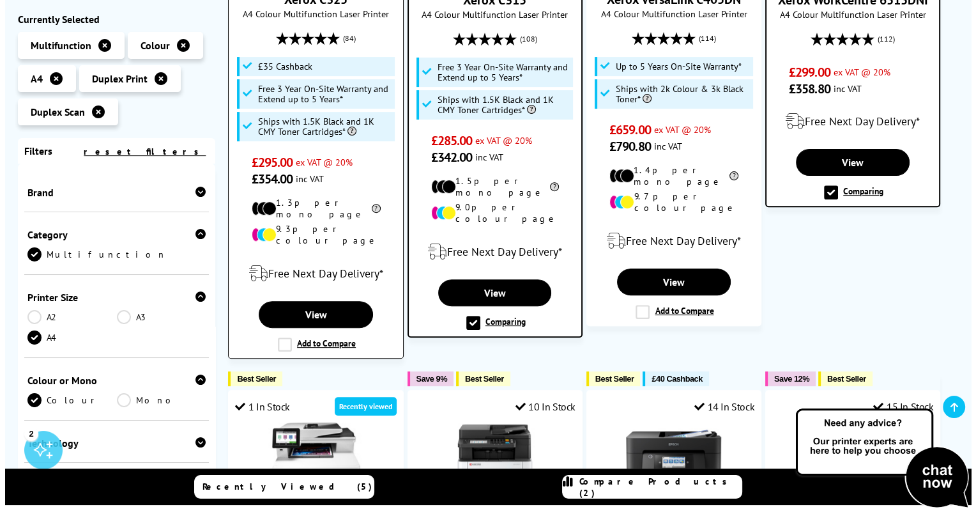
scroll to position [425, 0]
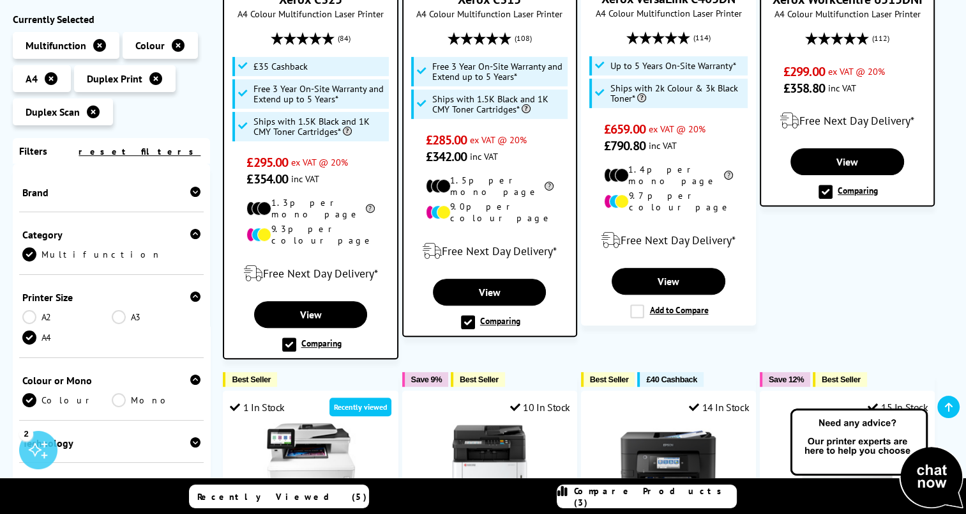
click at [641, 498] on span "Compare Products (3)" at bounding box center [655, 496] width 162 height 23
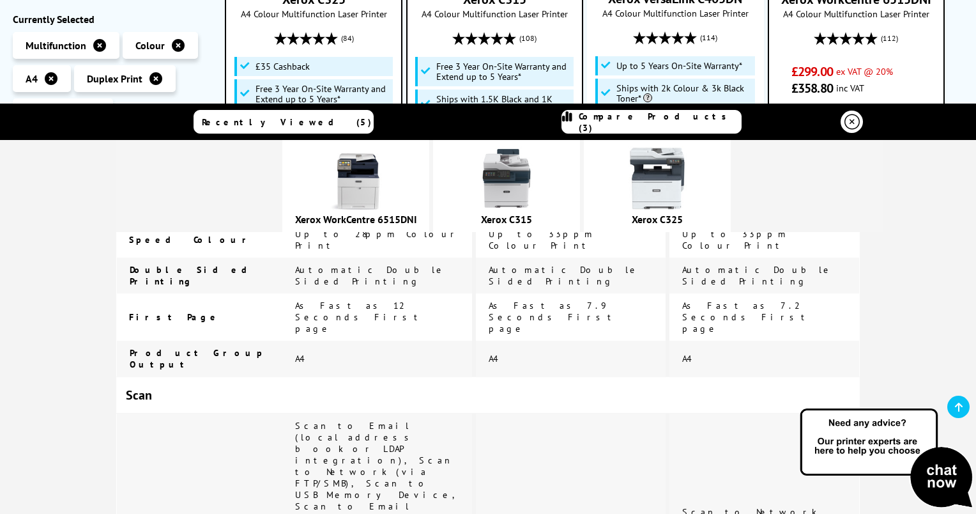
scroll to position [871, 0]
click at [689, 181] on img at bounding box center [657, 178] width 64 height 64
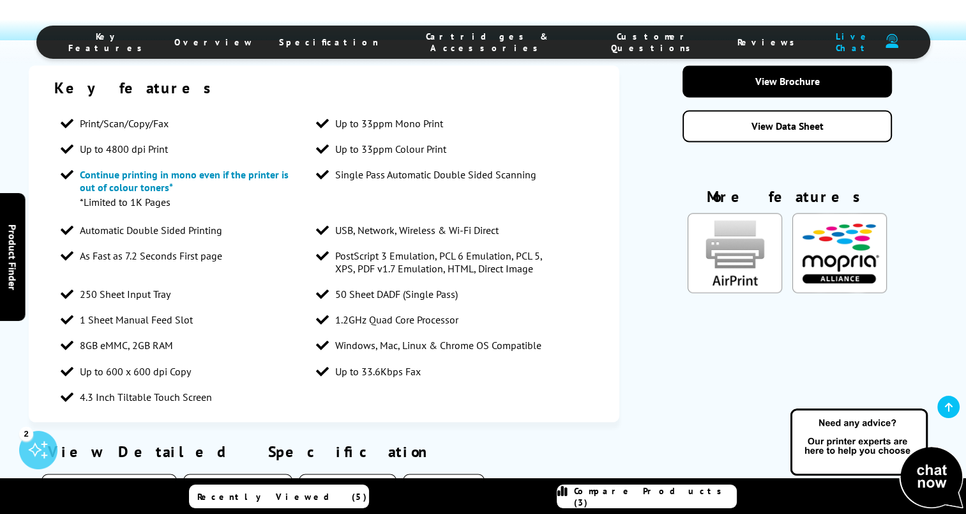
scroll to position [2123, 0]
